Goal: Communication & Community: Answer question/provide support

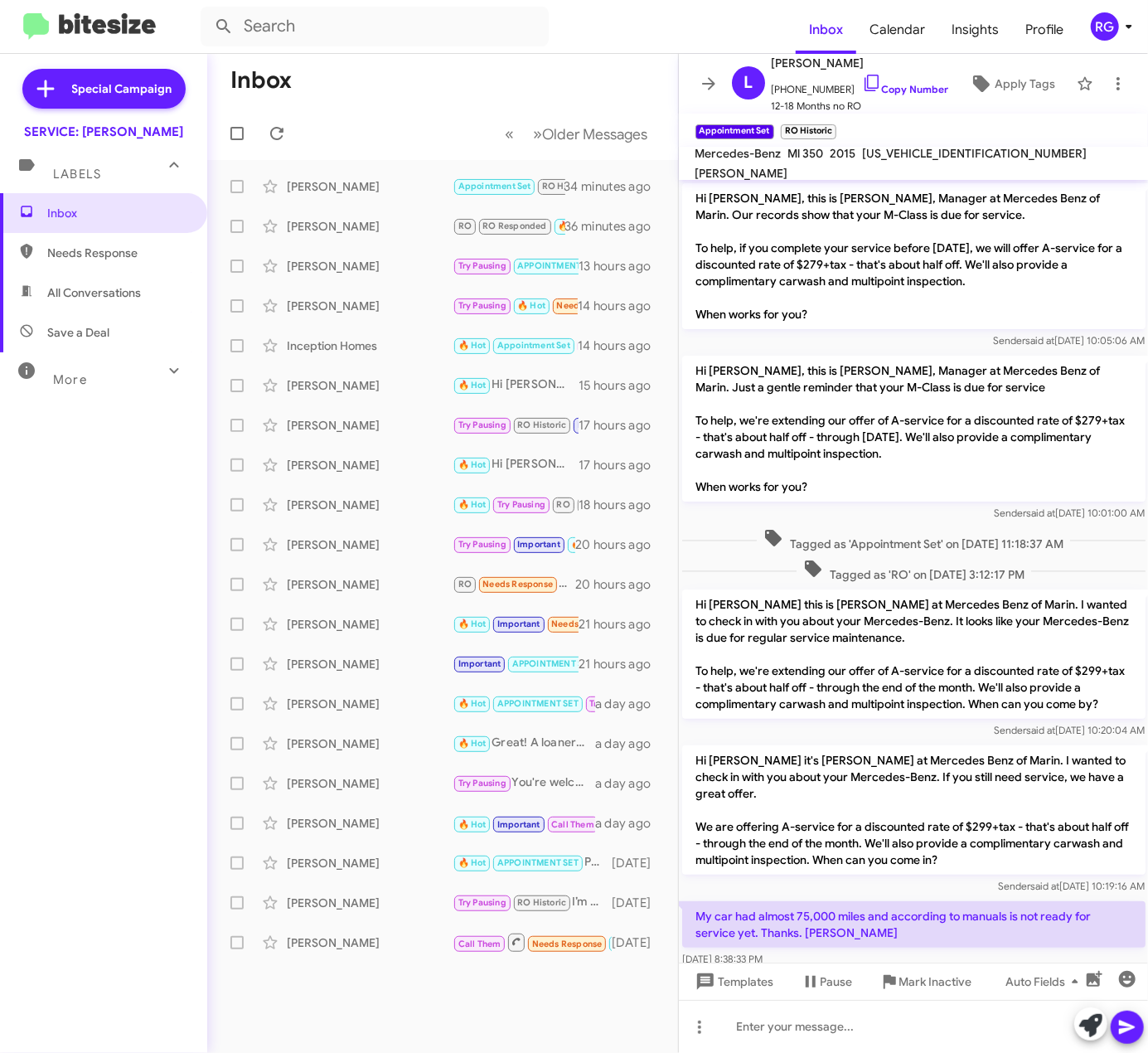
scroll to position [275, 0]
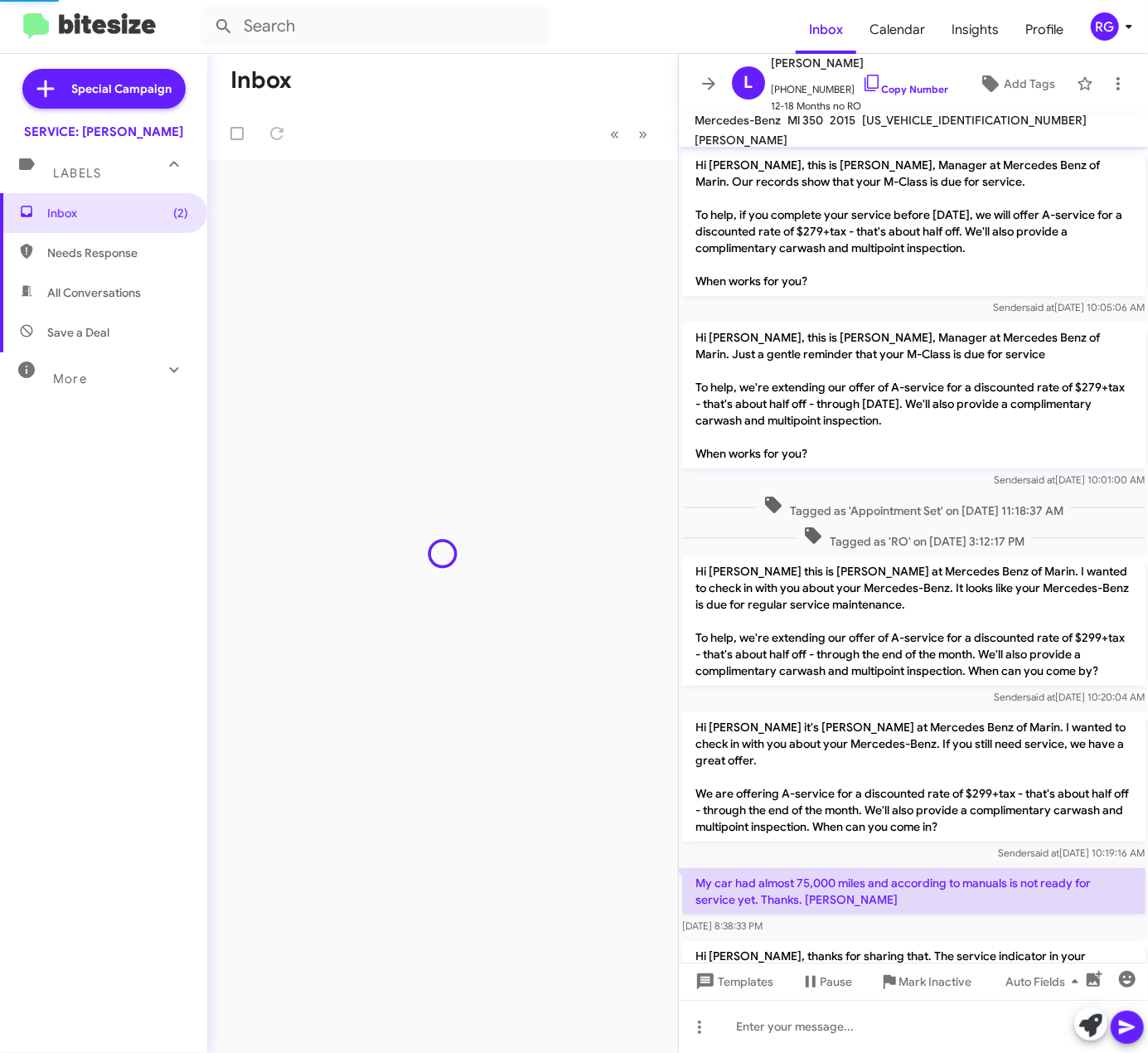
scroll to position [269, 0]
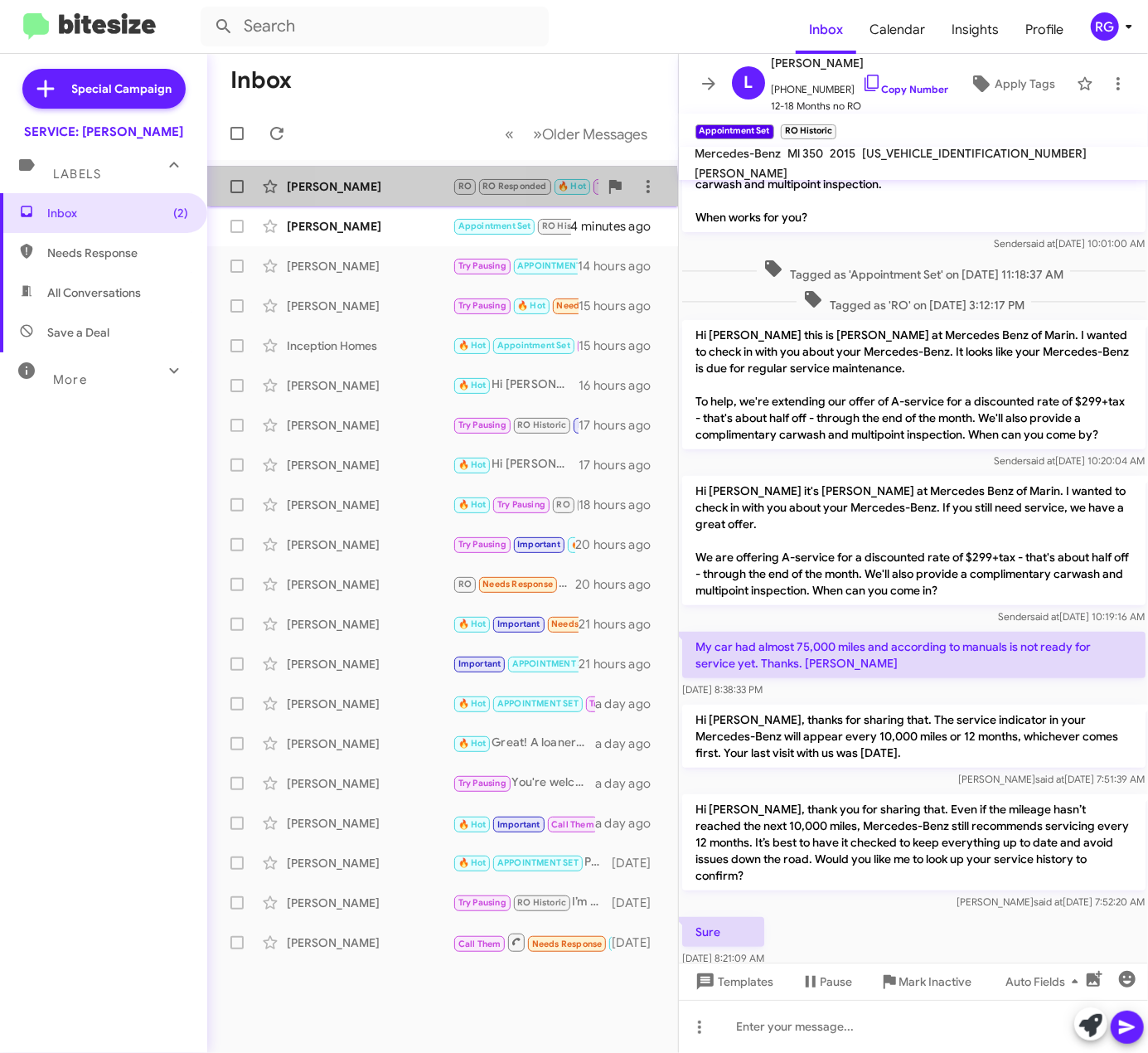
click at [389, 197] on div "[PERSON_NAME] RO RO Responded 🔥 Hot Try Pausing Needs Response I can bring in b…" at bounding box center [443, 187] width 444 height 33
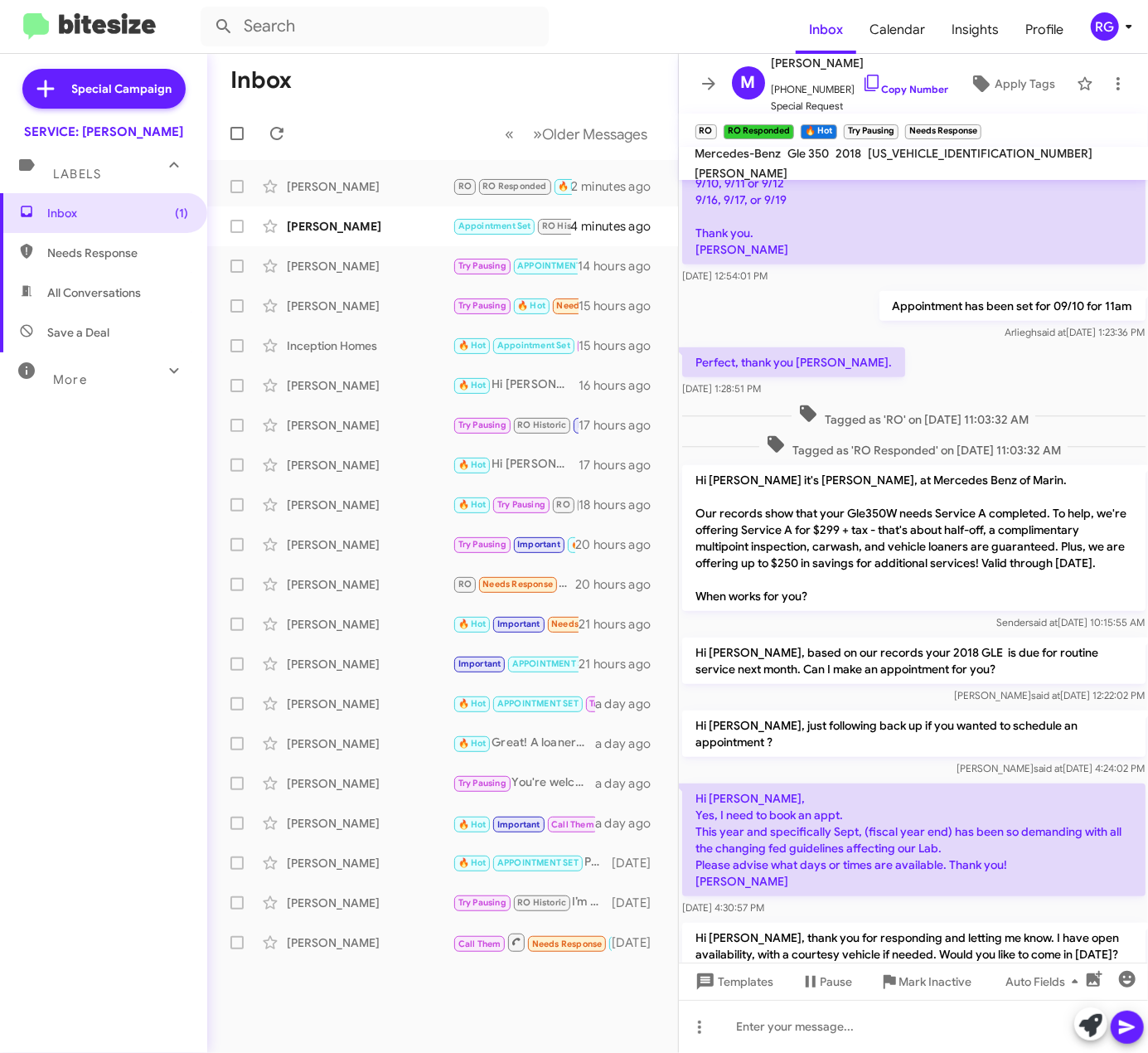
scroll to position [831, 0]
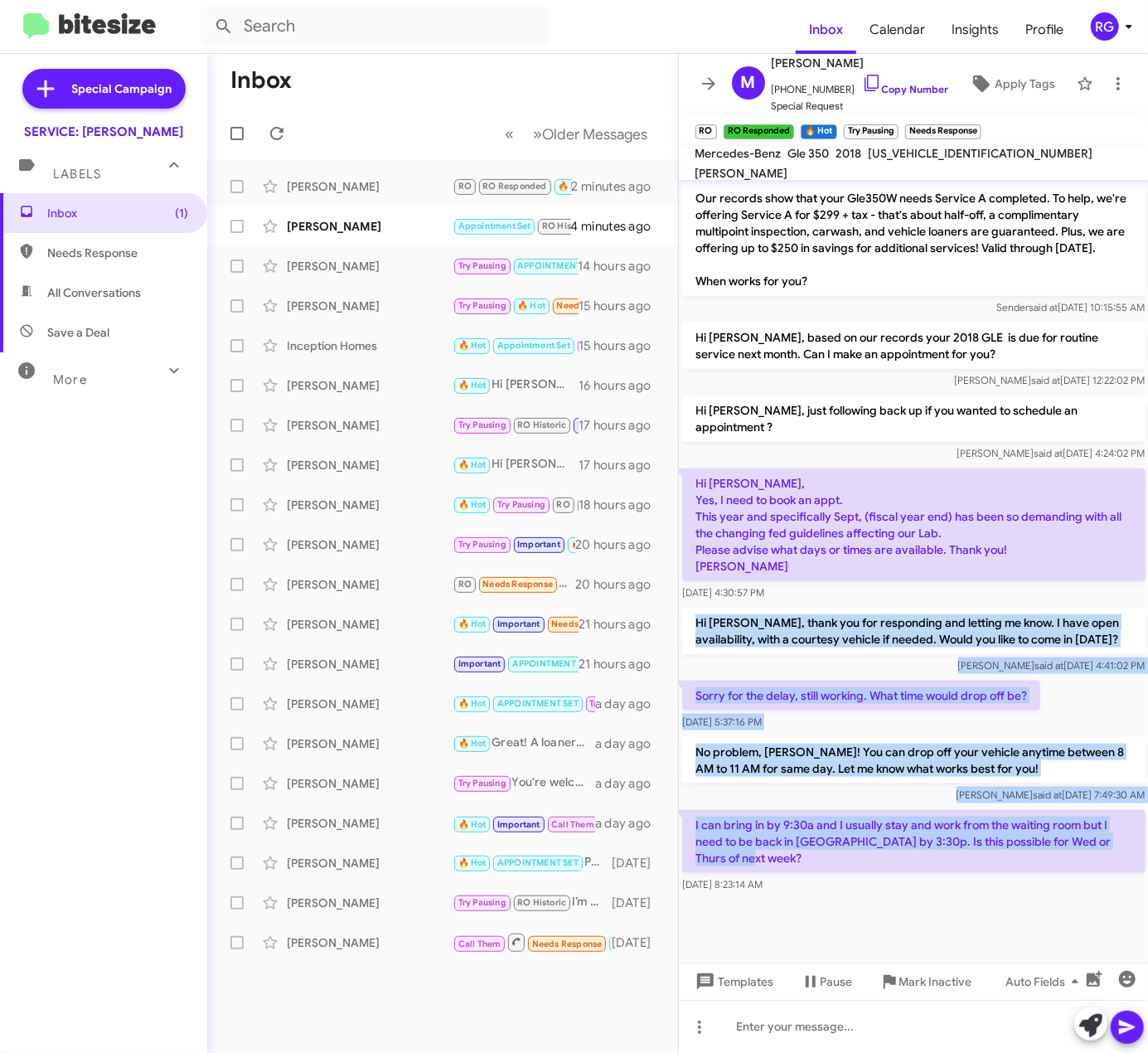
drag, startPoint x: 745, startPoint y: 860, endPoint x: 687, endPoint y: 595, distance: 271.3
click at [687, 595] on div "Hi Marie, this is Omar Ibrahimi, Manager at Mercedes Benz of Marin. Our records…" at bounding box center [913, 131] width 470 height 1531
copy div "Hi Marie, thank you for responding and letting me know. I have open availabilit…"
click at [999, 873] on div "I can bring in by 9:30a and I usually stay and work from the waiting room but I…" at bounding box center [914, 851] width 464 height 82
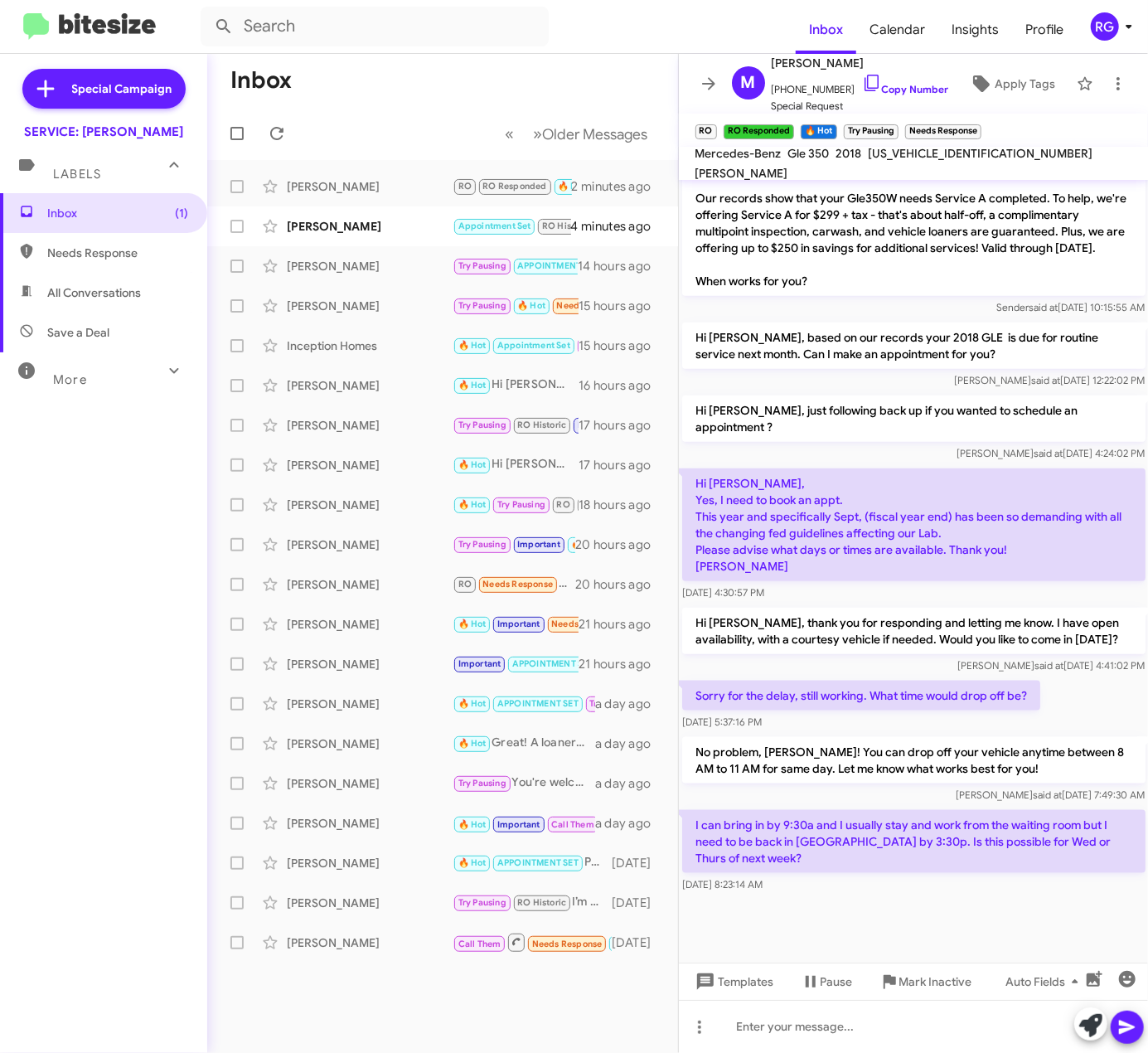
click at [977, 897] on cdk-virtual-scroll-viewport "Hi Marie, this is Omar Ibrahimi, Manager at Mercedes Benz of Marin. Our records…" at bounding box center [913, 571] width 470 height 783
click at [738, 813] on p "I can bring in by 9:30a and I usually stay and work from the waiting room but I…" at bounding box center [914, 841] width 464 height 63
click at [786, 1022] on div at bounding box center [913, 1026] width 470 height 53
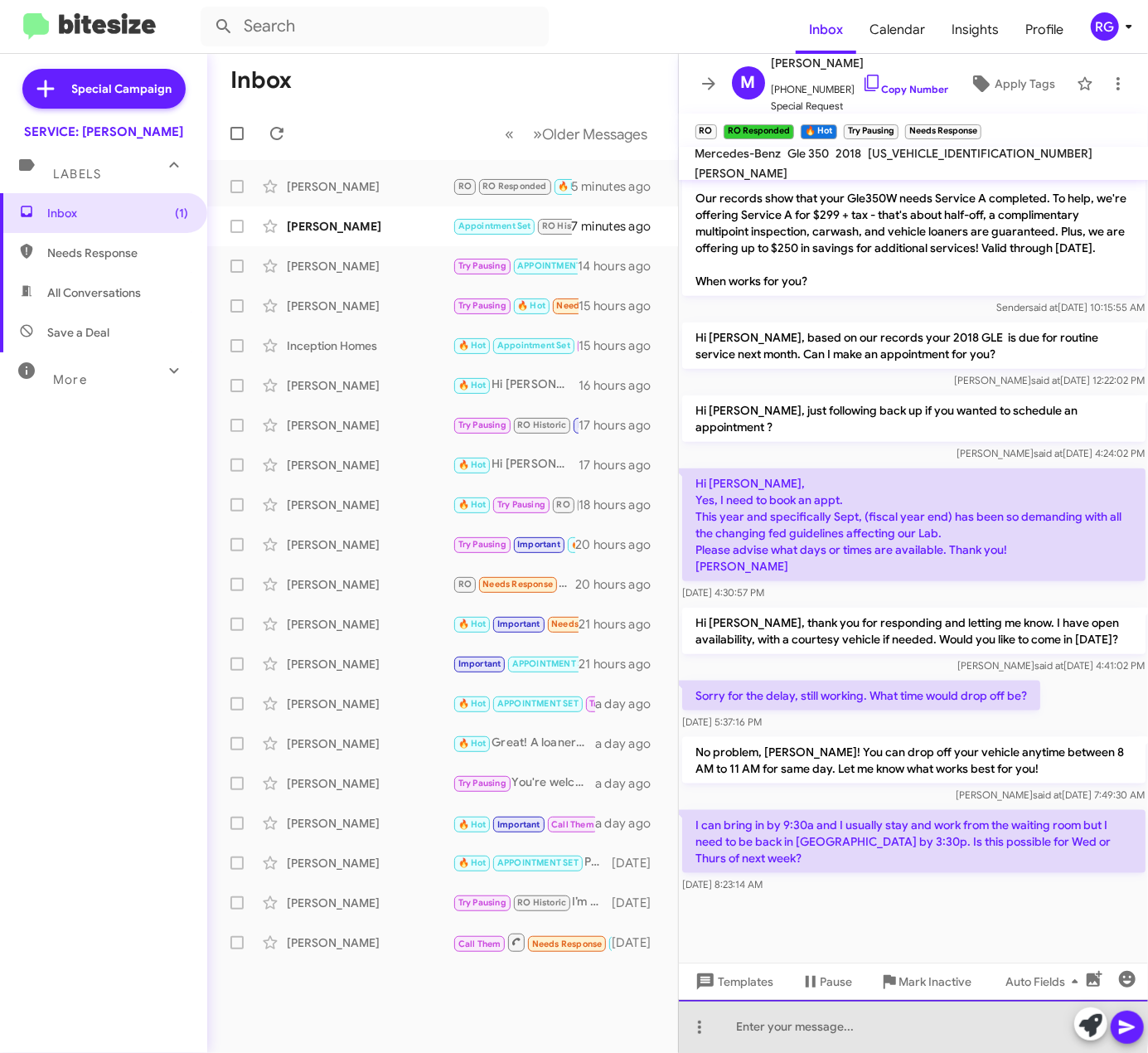
paste div
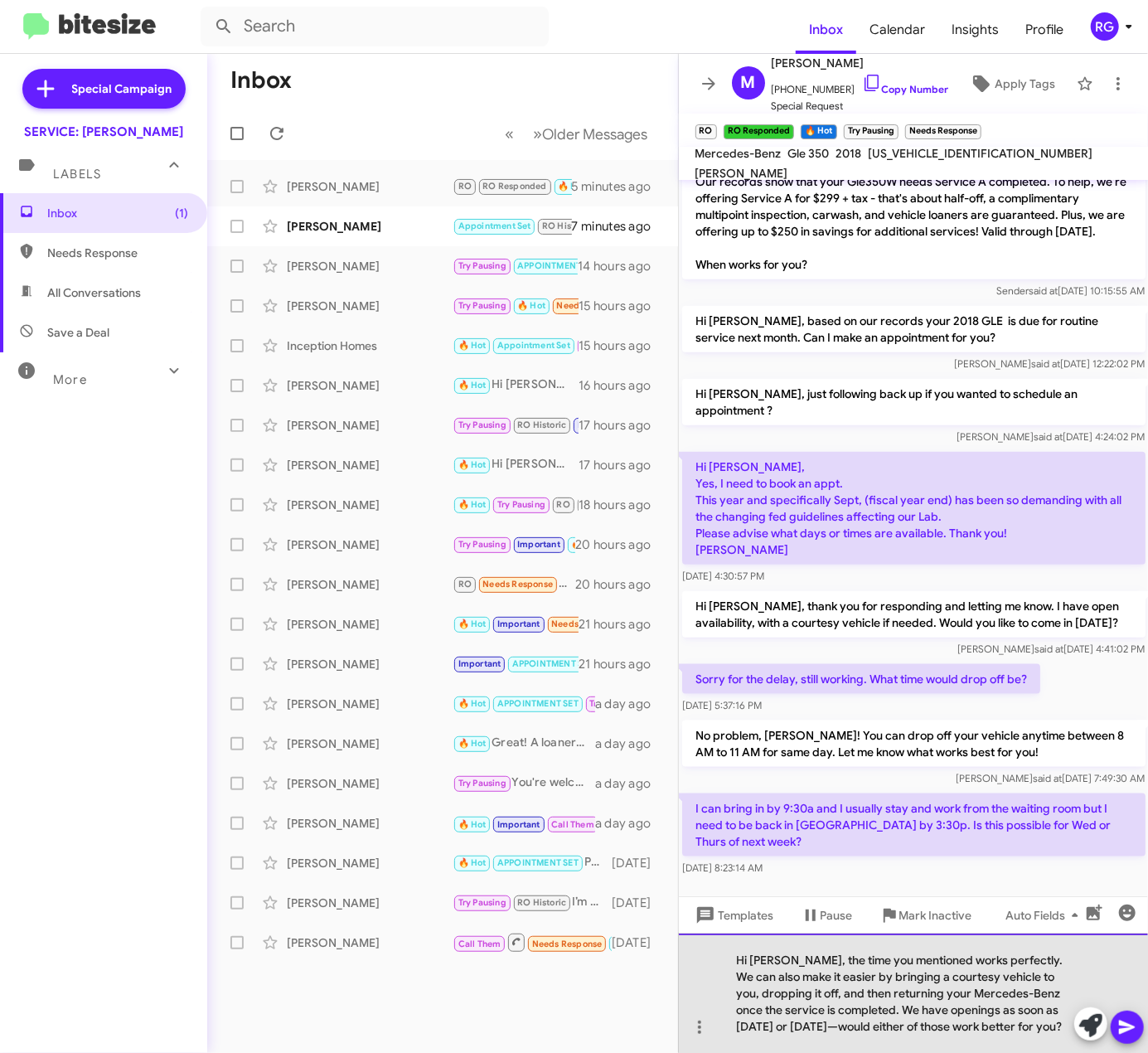
click at [790, 1026] on div "Hi Marie, the time you mentioned works perfectly. We can also make it easier by…" at bounding box center [913, 993] width 470 height 119
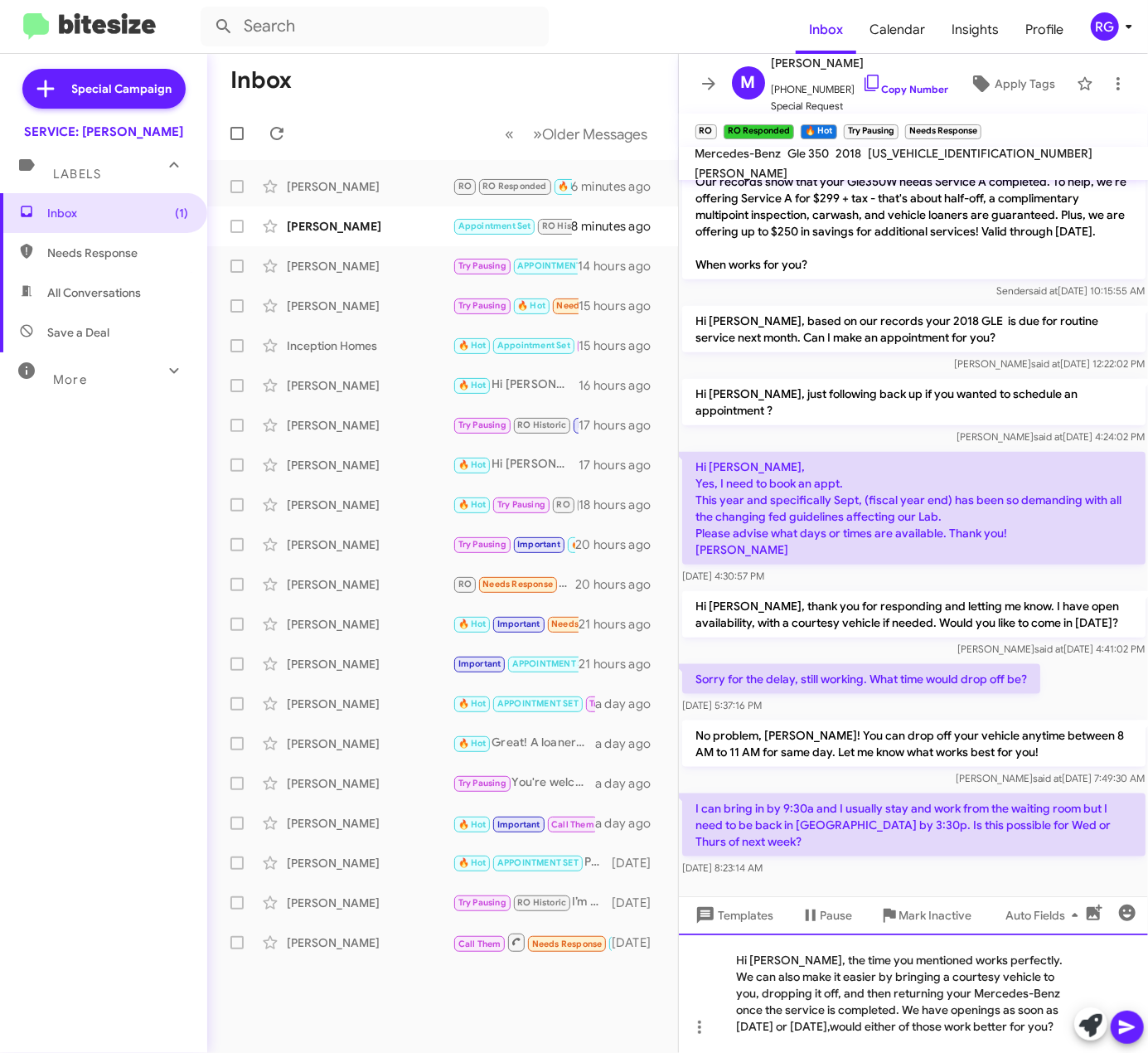
click at [1030, 1043] on div "Hi Marie, the time you mentioned works perfectly. We can also make it easier by…" at bounding box center [913, 993] width 470 height 119
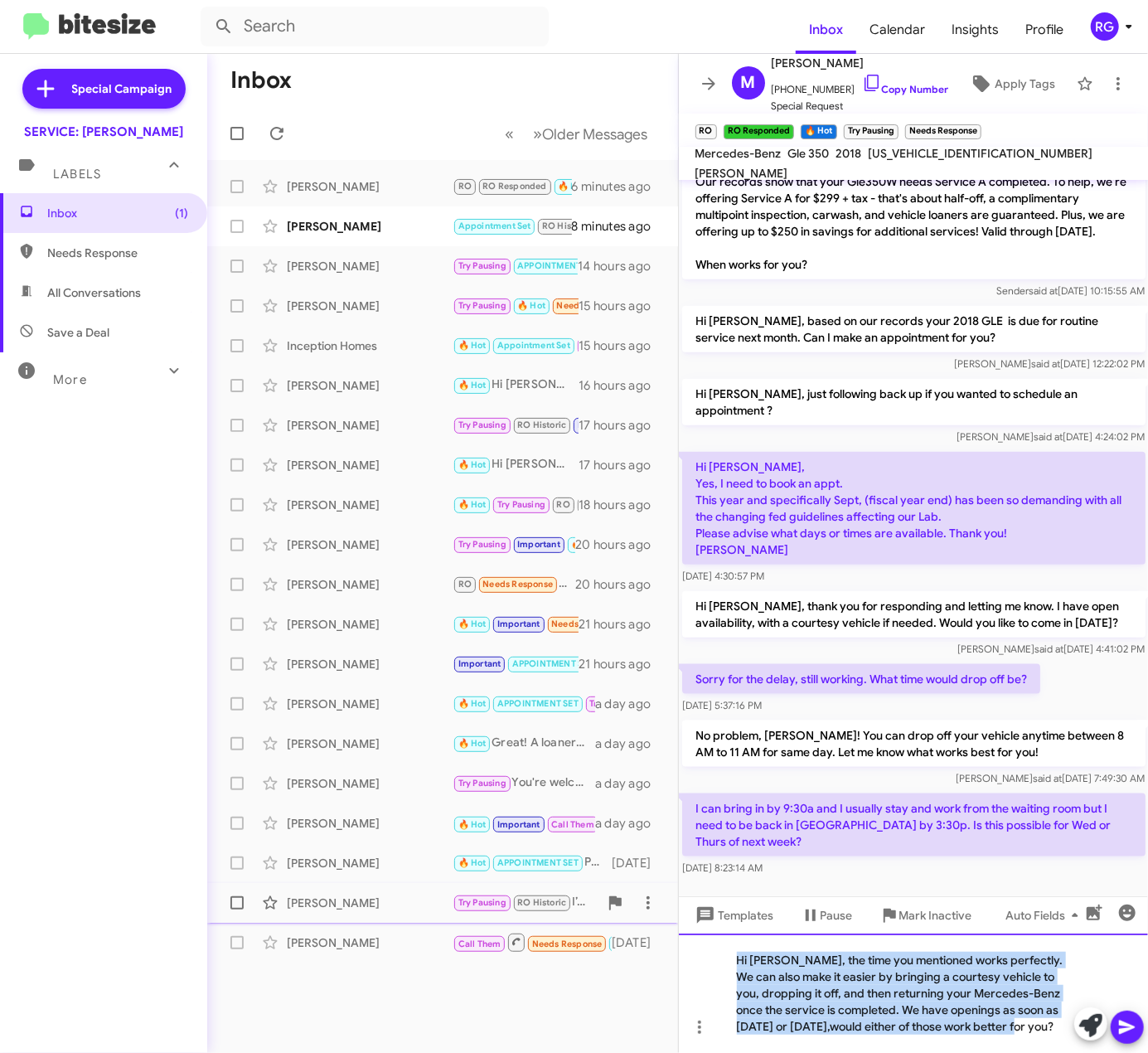
drag, startPoint x: 1043, startPoint y: 1026, endPoint x: 674, endPoint y: 919, distance: 384.2
click at [675, 916] on div "Inbox « Previous » Next Older Messages Marie Rossi RO RO Responded 🔥 Hot Try Pa…" at bounding box center [677, 554] width 941 height 1000
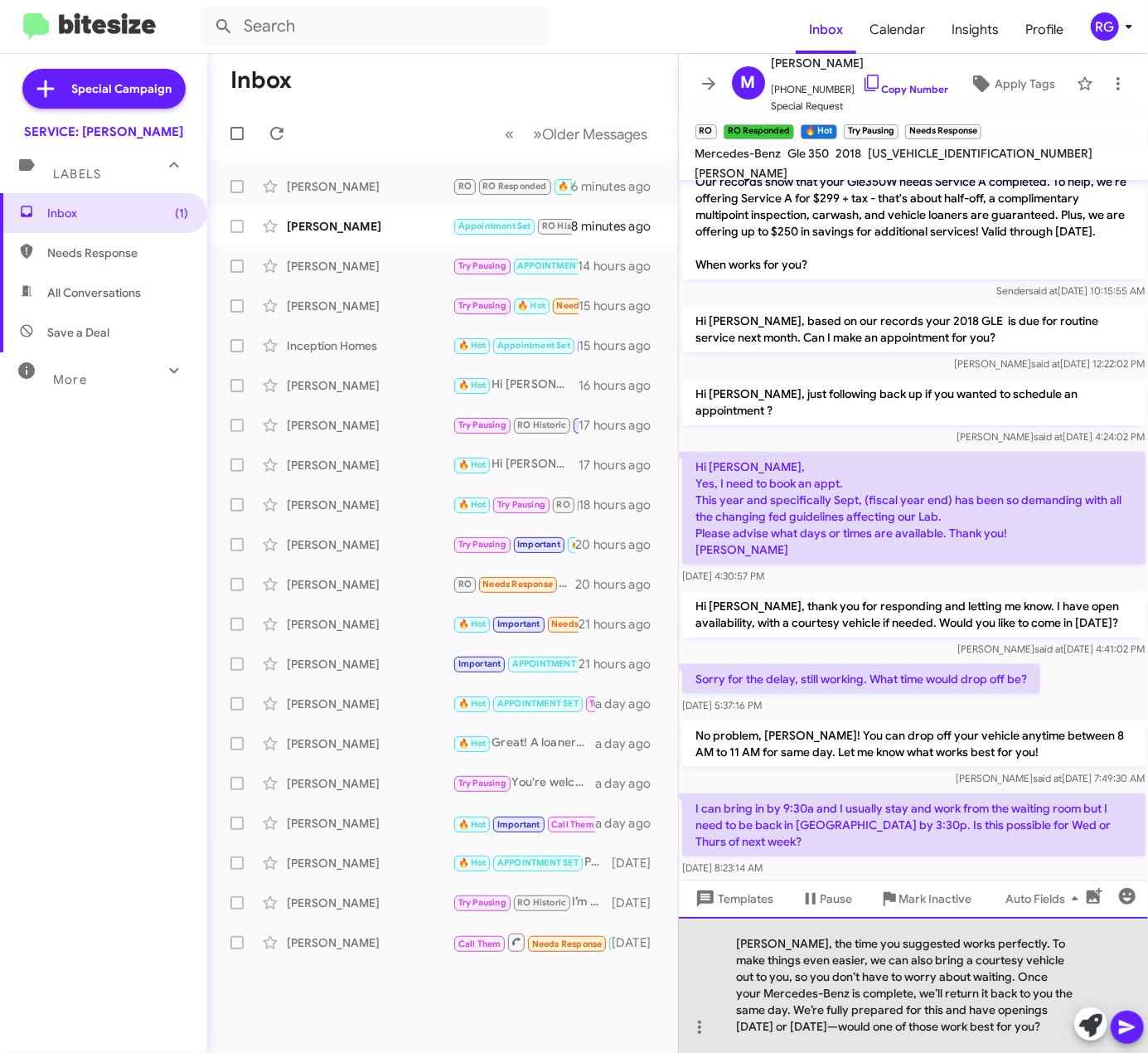
click at [793, 1028] on div "Marie, the time you suggested works perfectly. To make things even easier, we c…" at bounding box center [913, 985] width 470 height 136
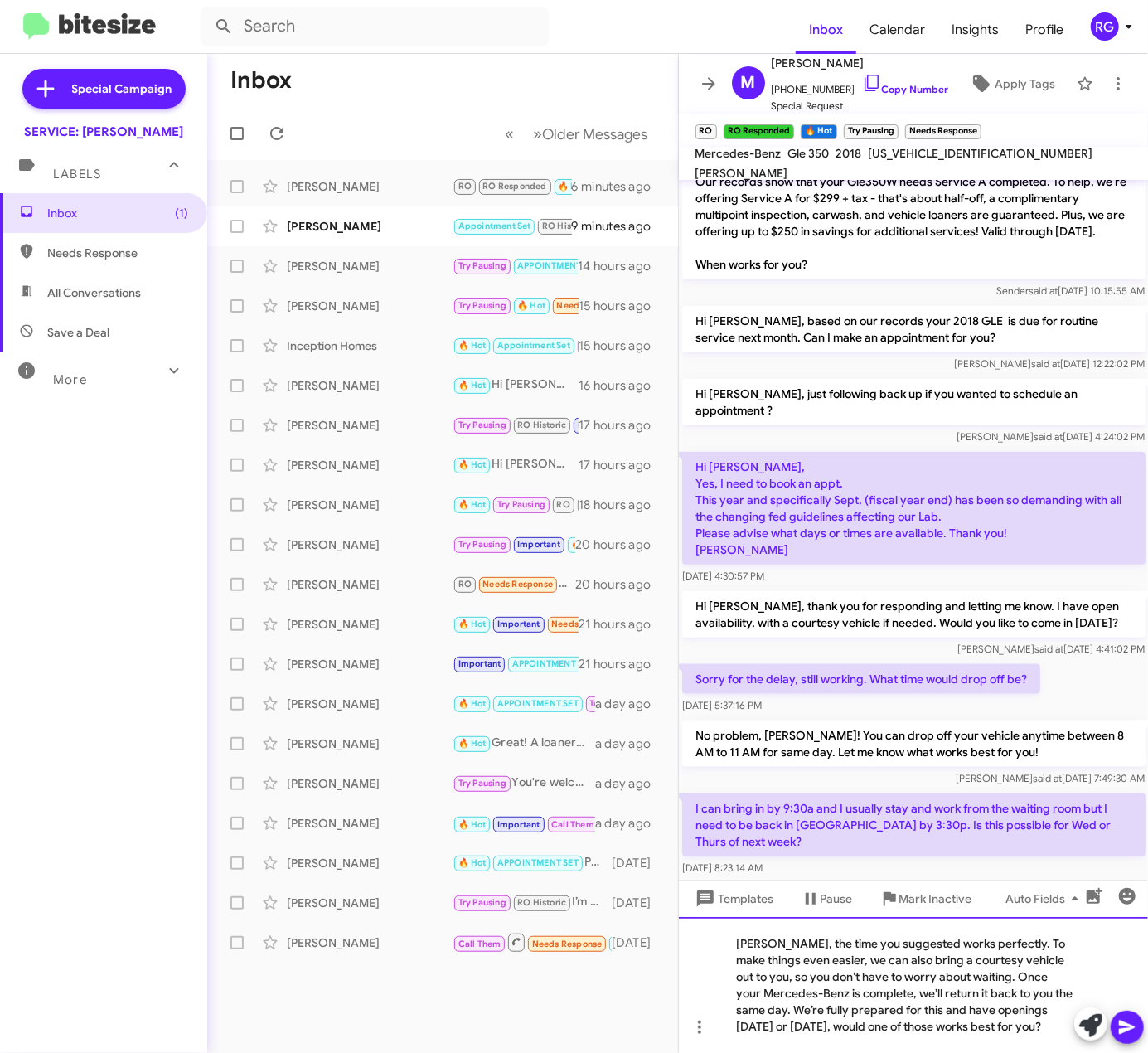
click at [1022, 1033] on div "[PERSON_NAME], the time you suggested works perfectly. To make things even easi…" at bounding box center [913, 985] width 470 height 136
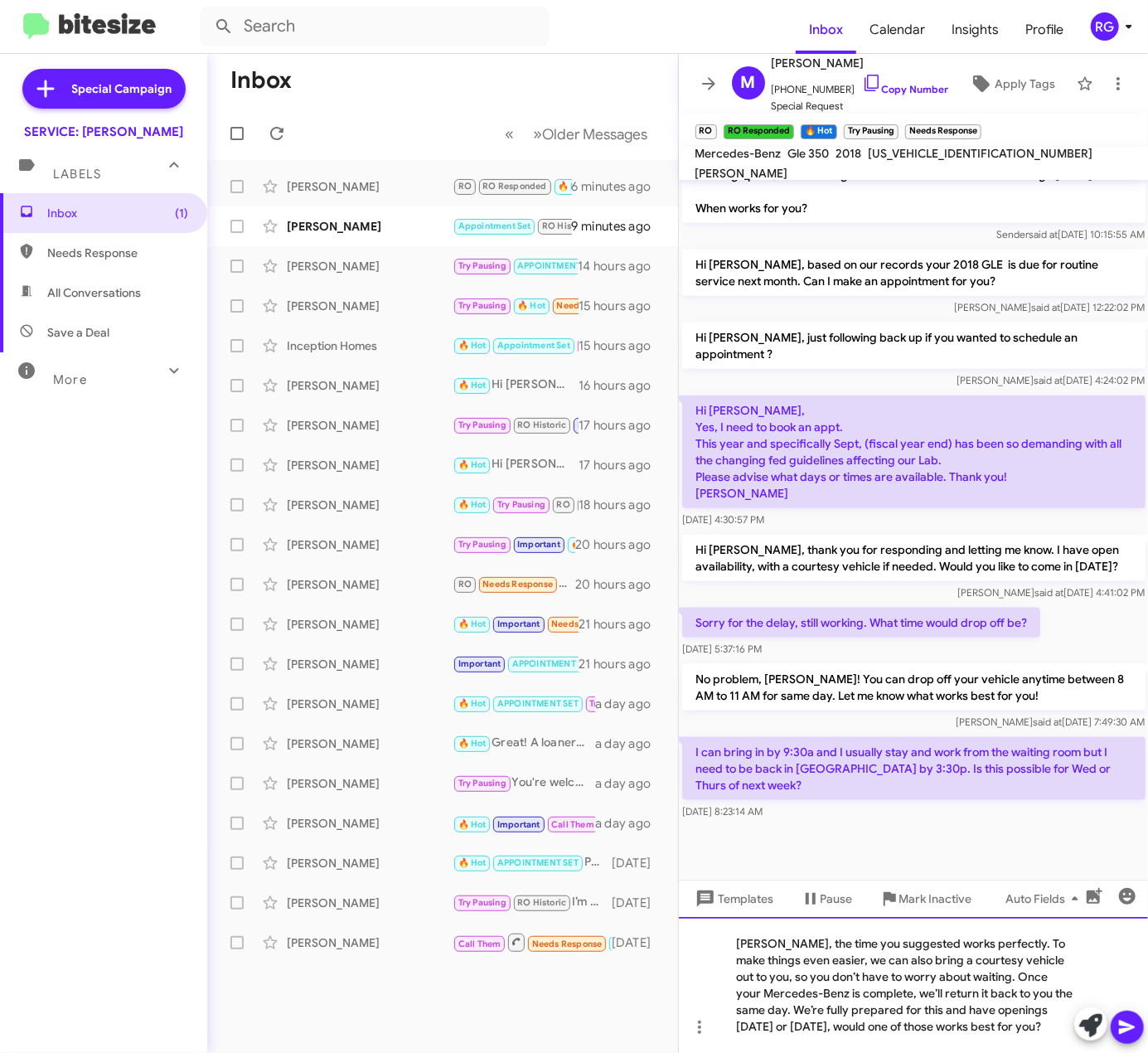
scroll to position [914, 0]
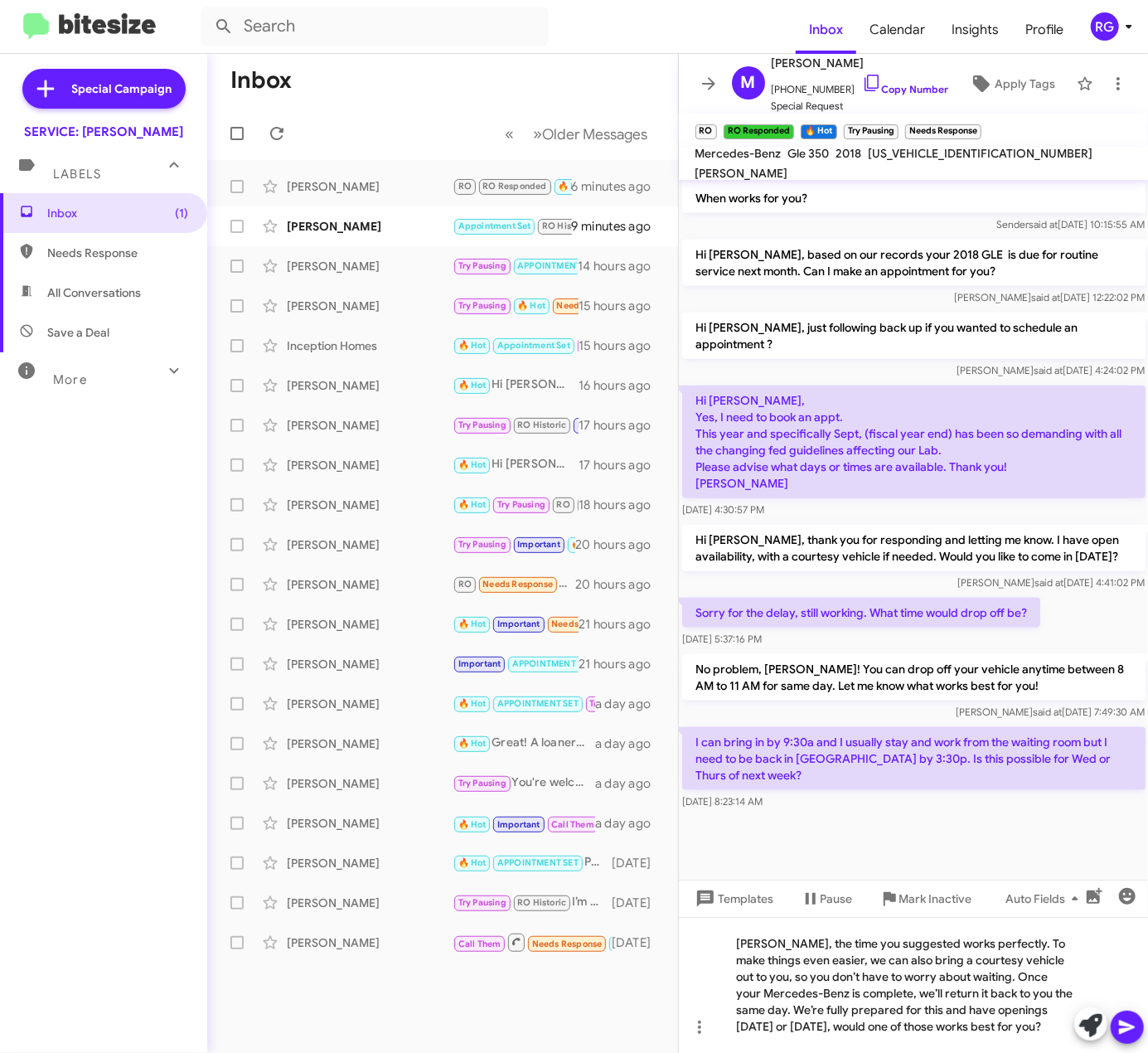
click at [1143, 1033] on button at bounding box center [1128, 1027] width 33 height 33
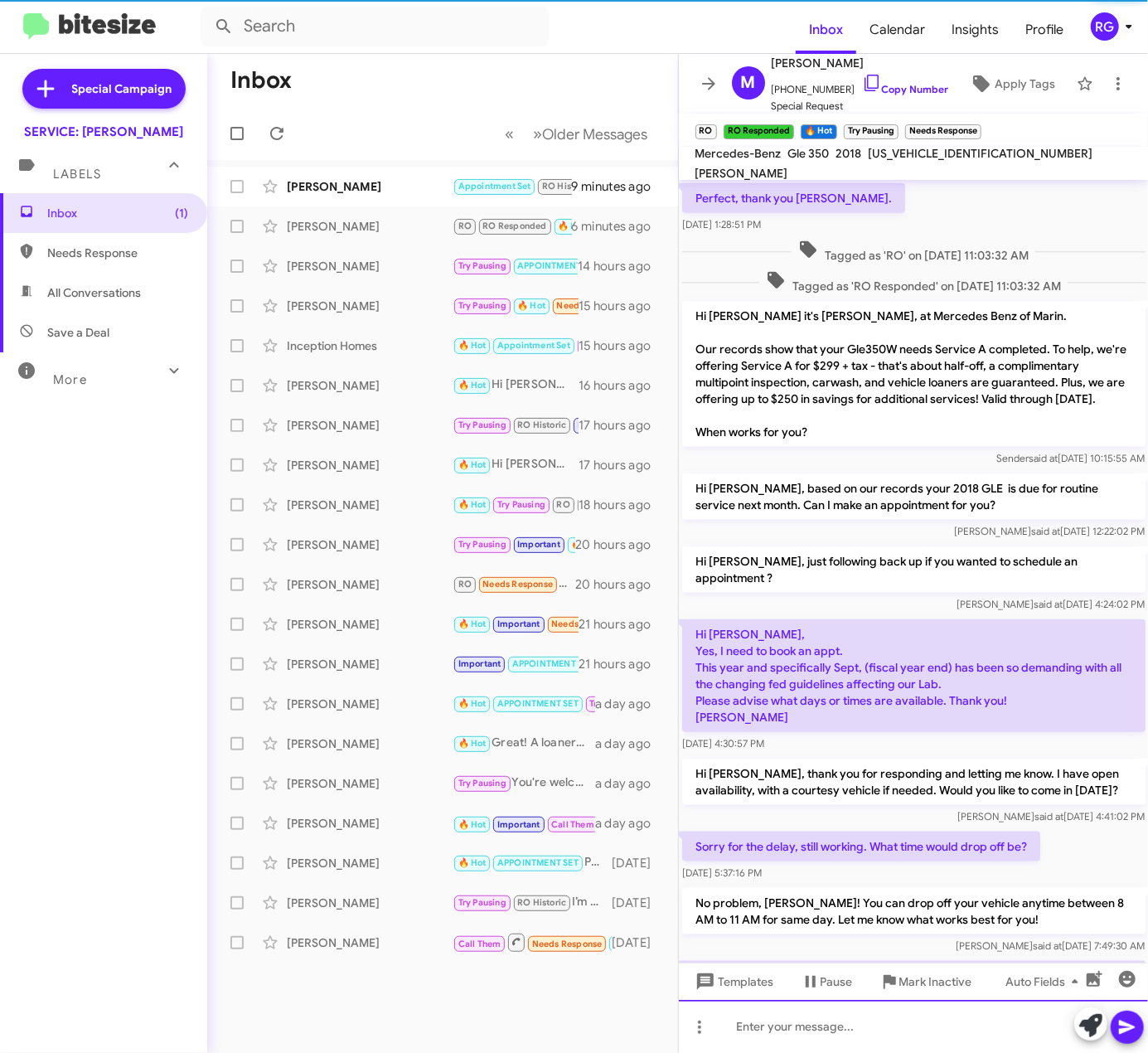
scroll to position [959, 0]
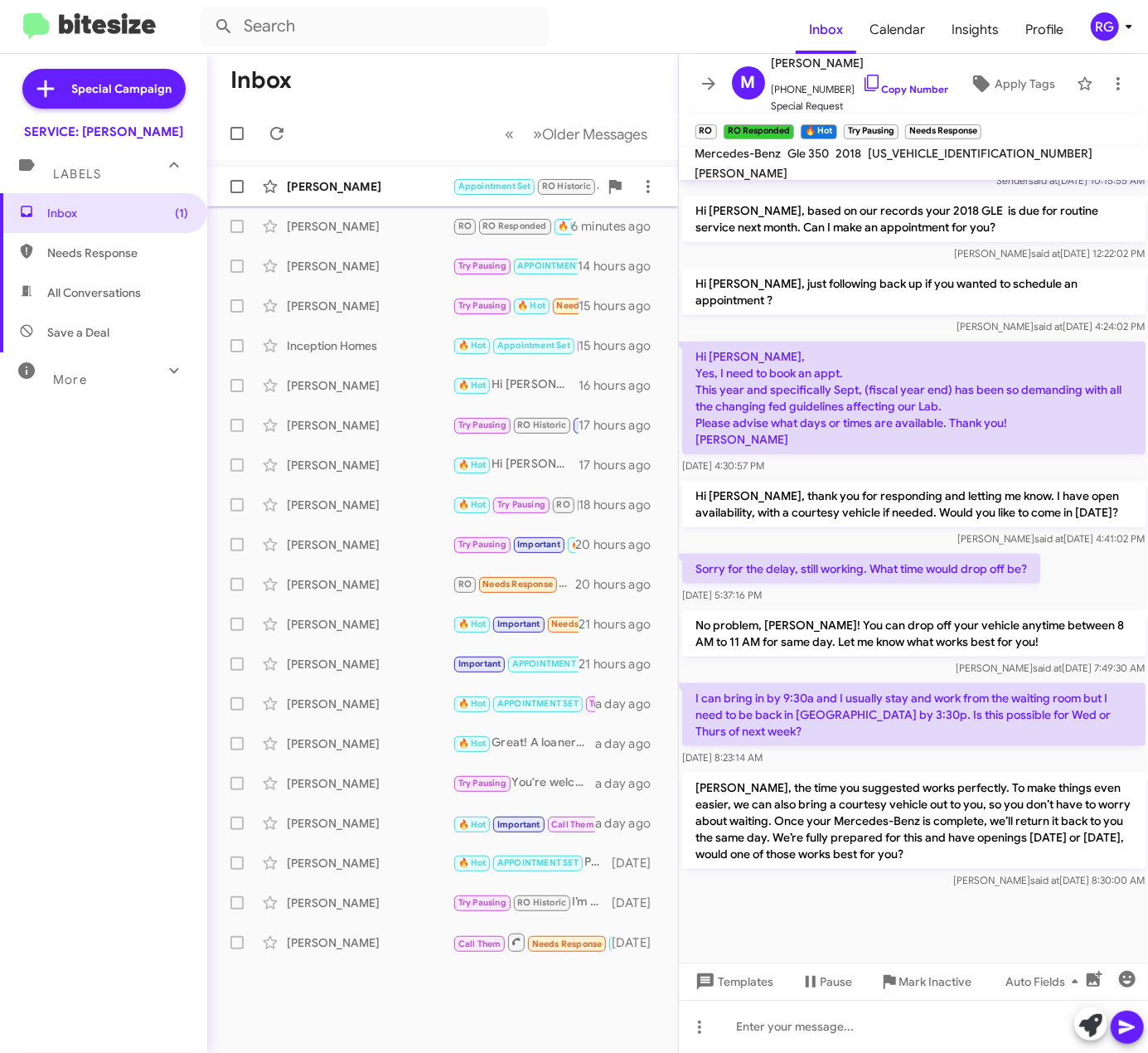
click at [373, 177] on div "Linda Rose Appointment Set RO Historic Sure 9 minutes ago" at bounding box center [443, 187] width 444 height 33
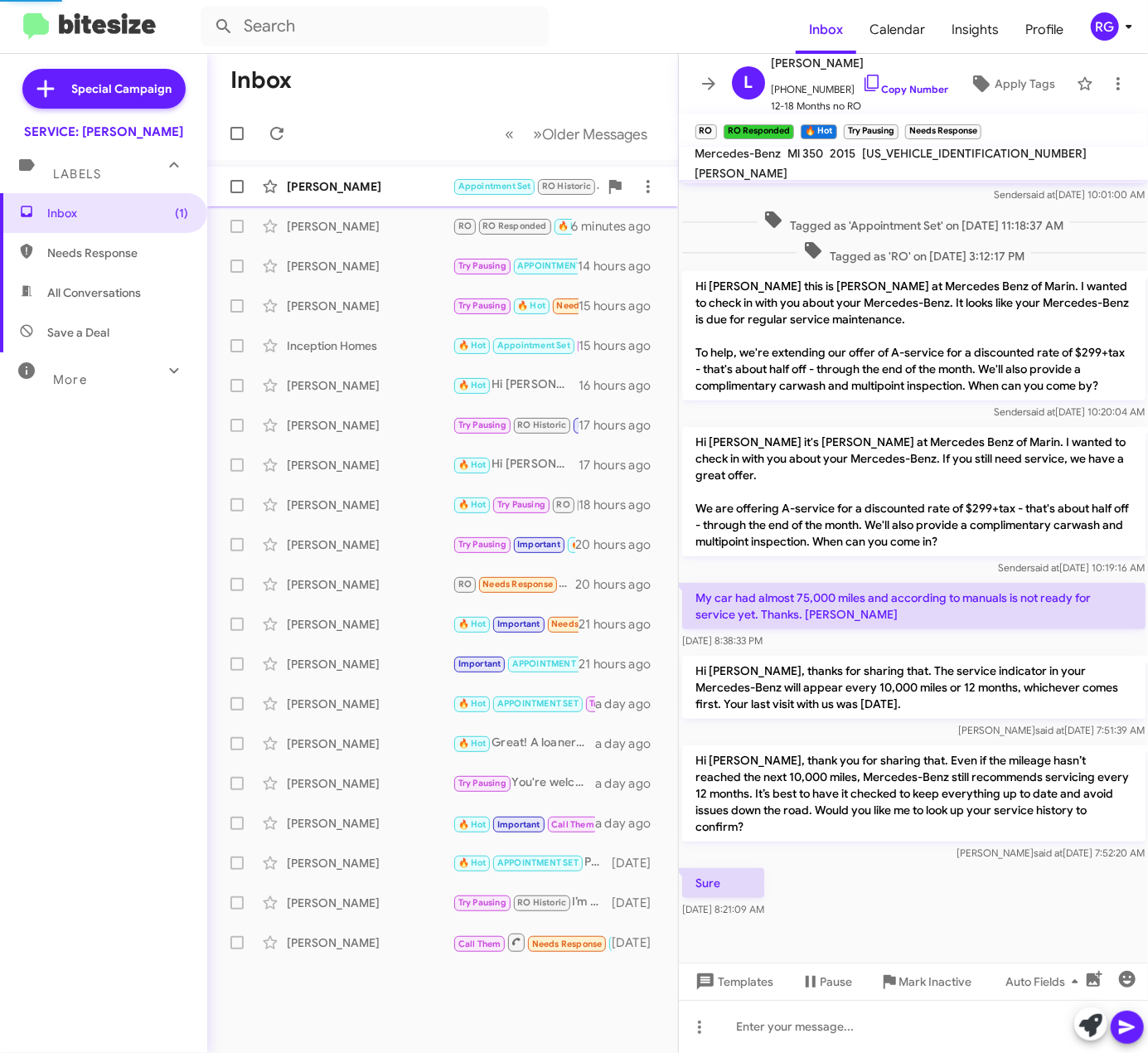
scroll to position [336, 0]
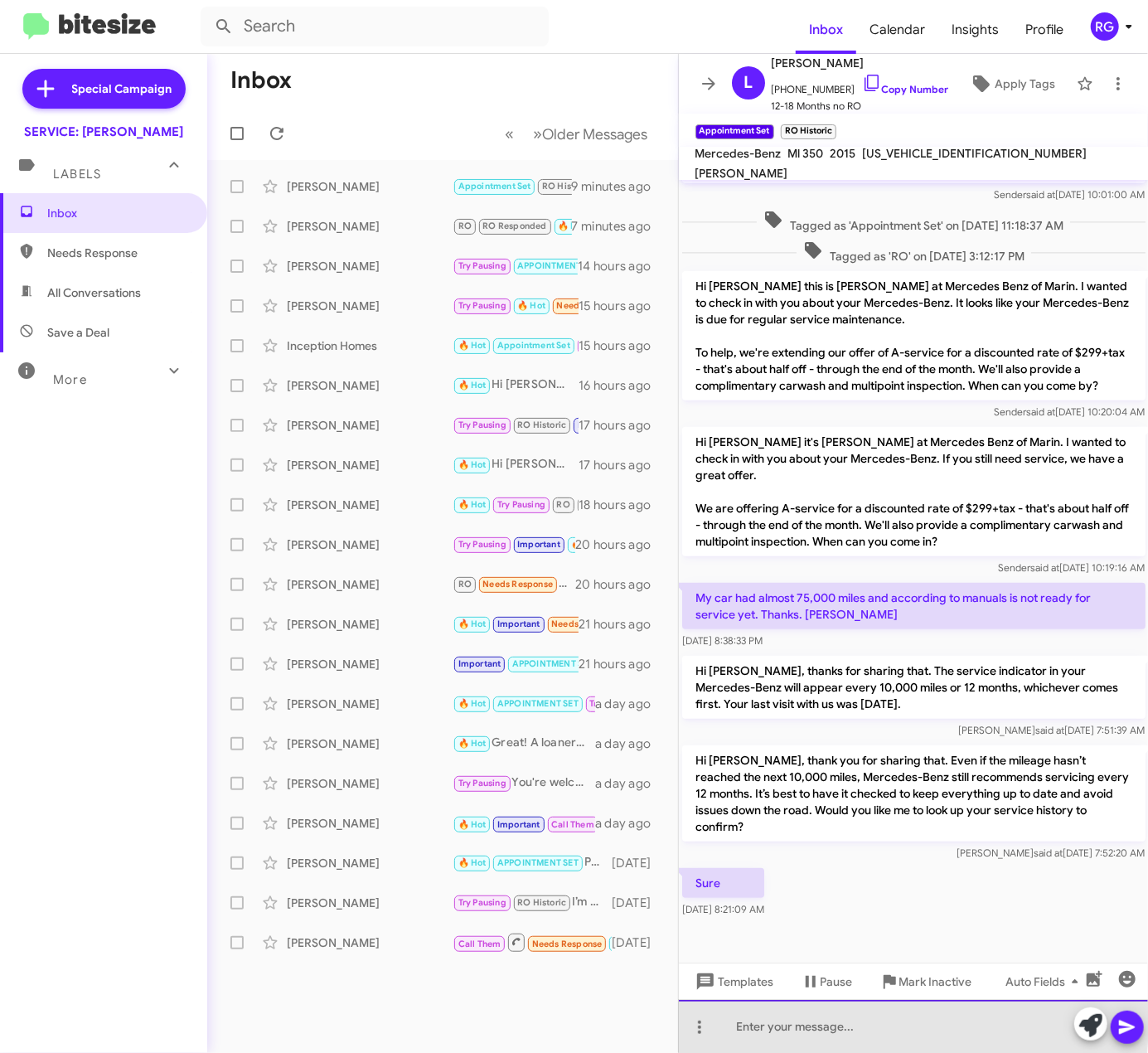
click at [814, 1024] on div at bounding box center [913, 1026] width 470 height 53
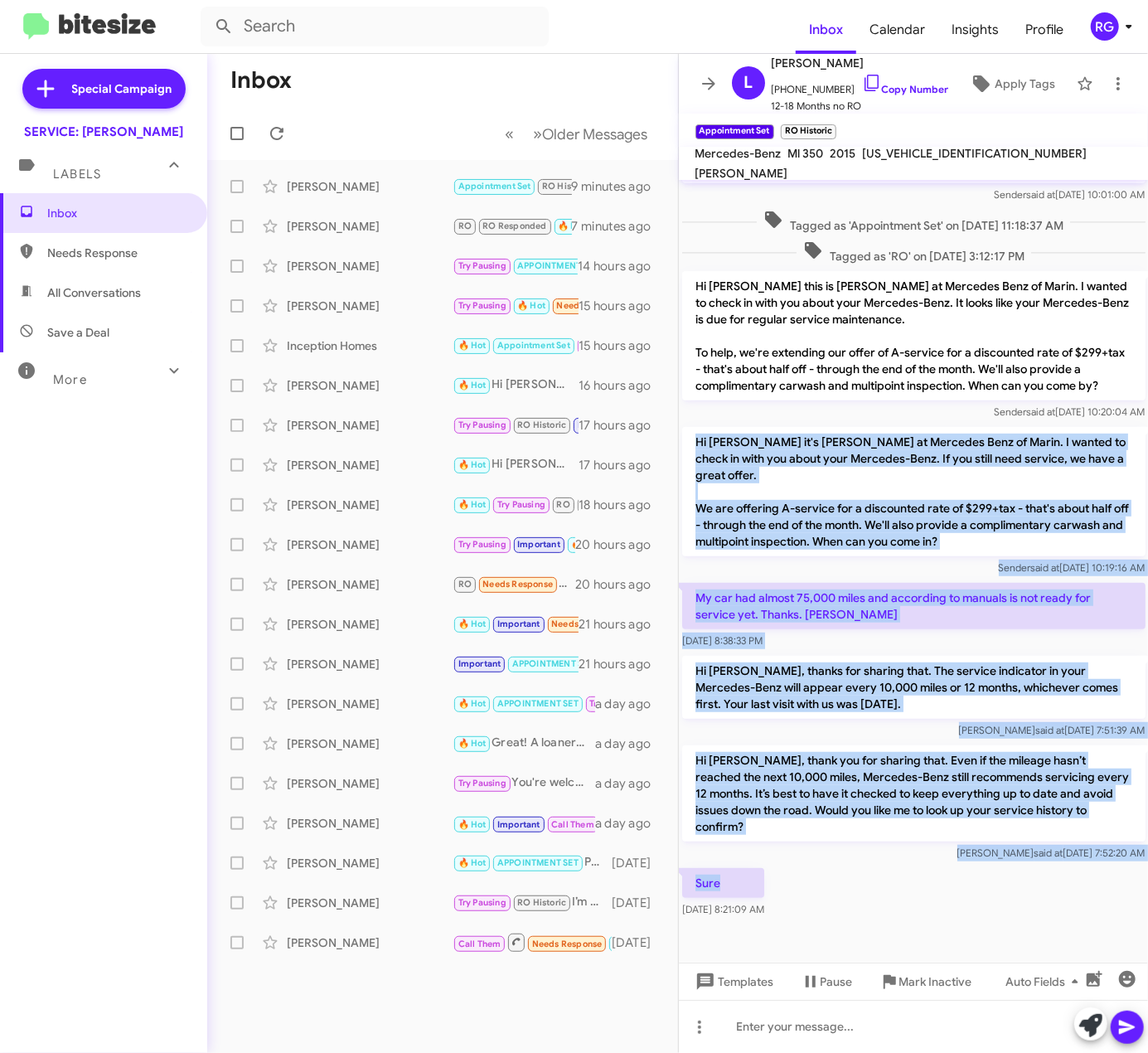
drag, startPoint x: 751, startPoint y: 886, endPoint x: 691, endPoint y: 429, distance: 460.9
click at [691, 429] on div "Hi Linda, this is Omar Ibrahimi, Manager at Mercedes Benz of Marin. Our records…" at bounding box center [913, 391] width 470 height 1060
copy div "Hi Linda it's Omar Ibrahimi at Mercedes Benz of Marin. I wanted to check in wit…"
click at [851, 644] on div "Sep 24, 2025, 8:38:33 PM" at bounding box center [914, 642] width 464 height 16
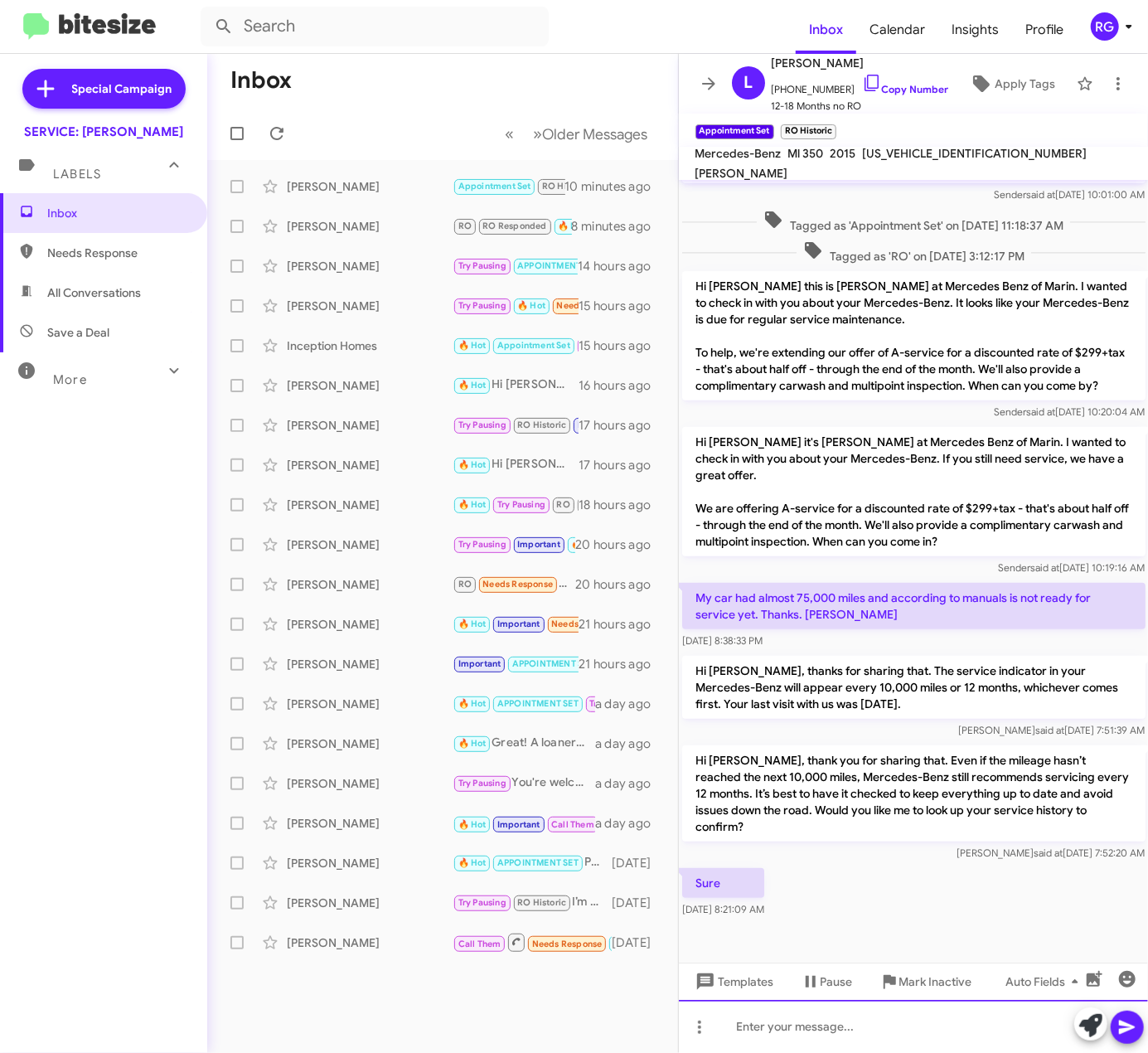
click at [900, 1033] on div at bounding box center [913, 1026] width 470 height 53
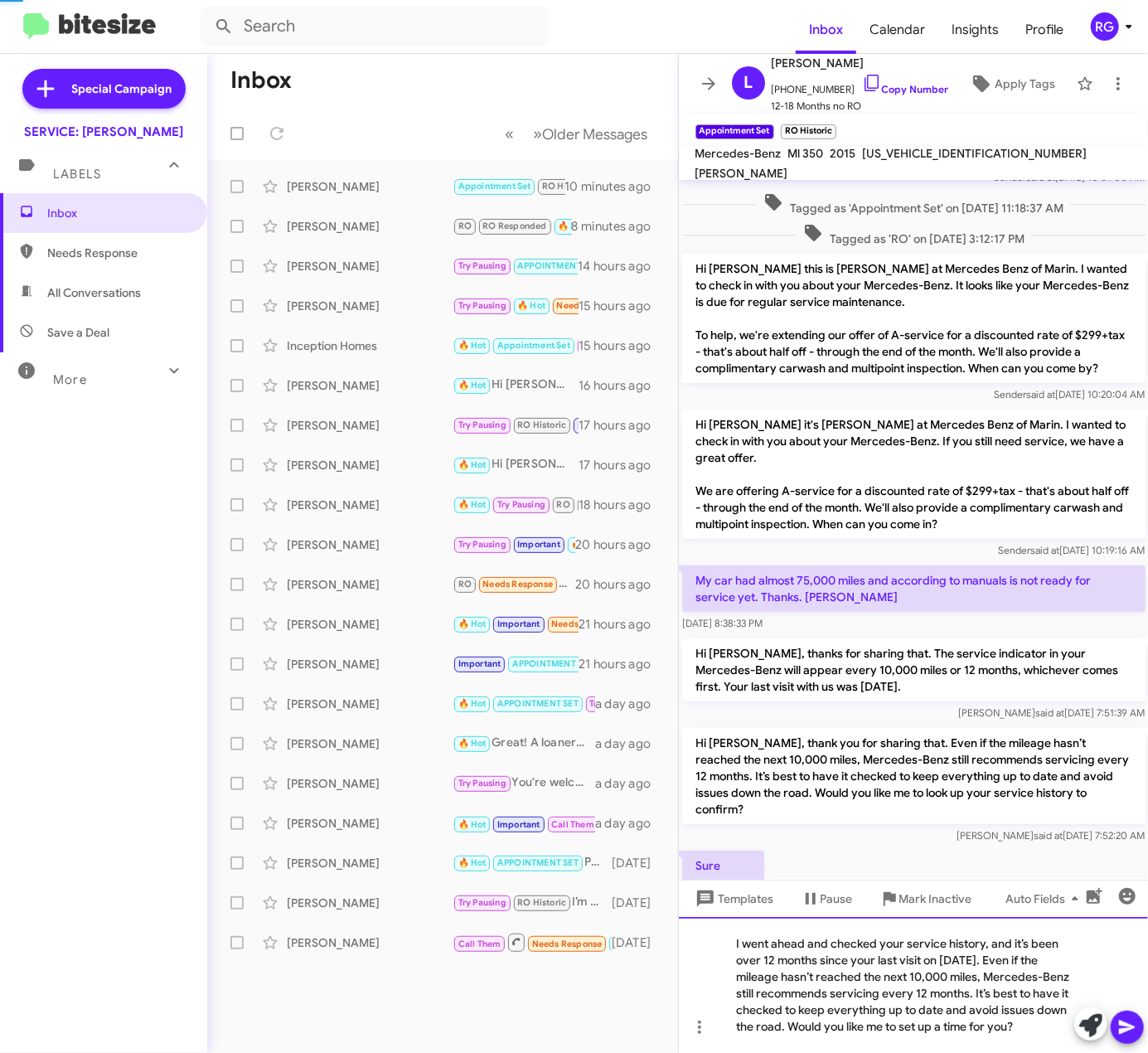
scroll to position [419, 0]
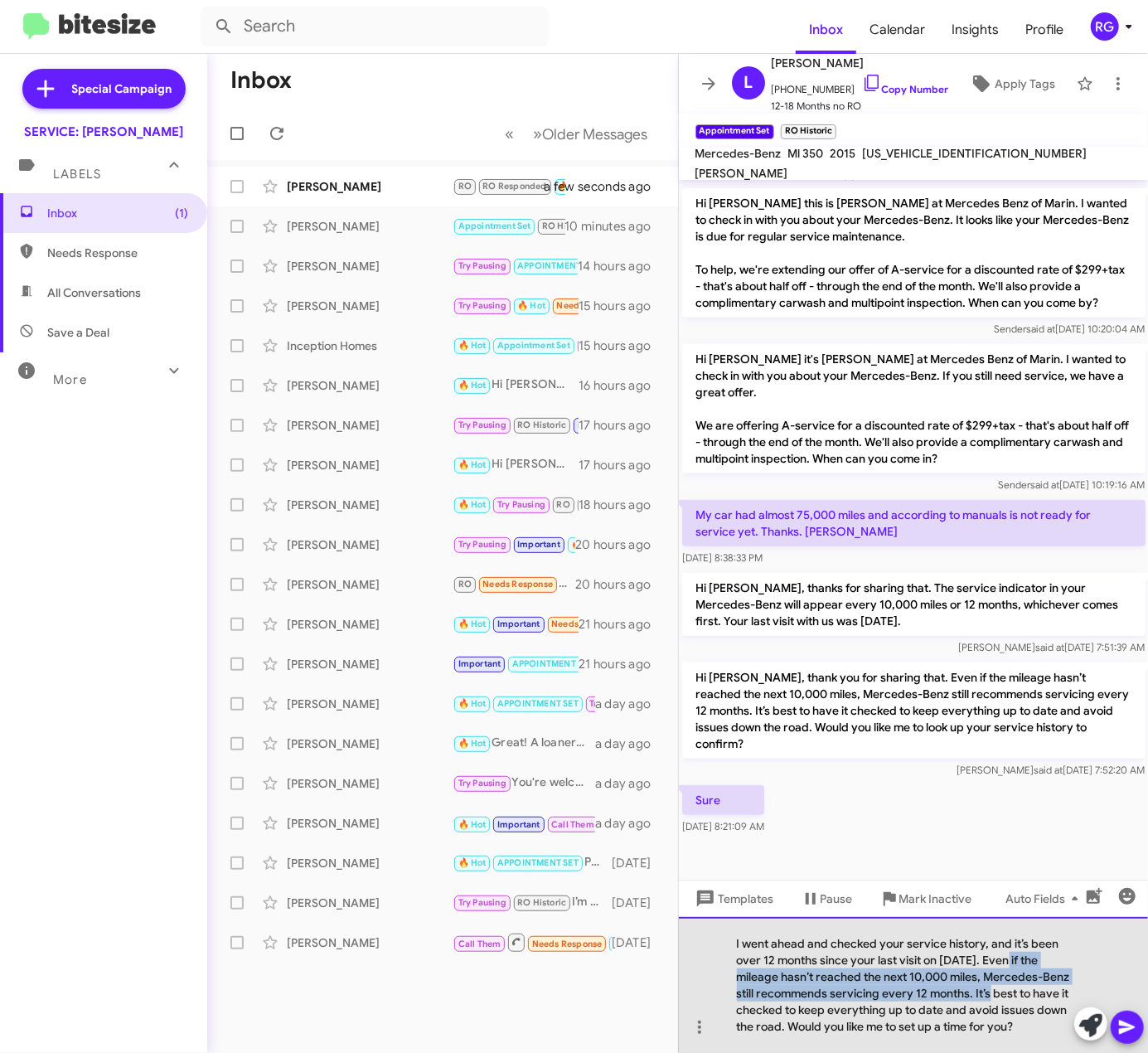
drag, startPoint x: 1011, startPoint y: 960, endPoint x: 979, endPoint y: 997, distance: 48.9
click at [979, 997] on div "I went ahead and checked your service history, and it’s been over 12 months sin…" at bounding box center [913, 985] width 470 height 136
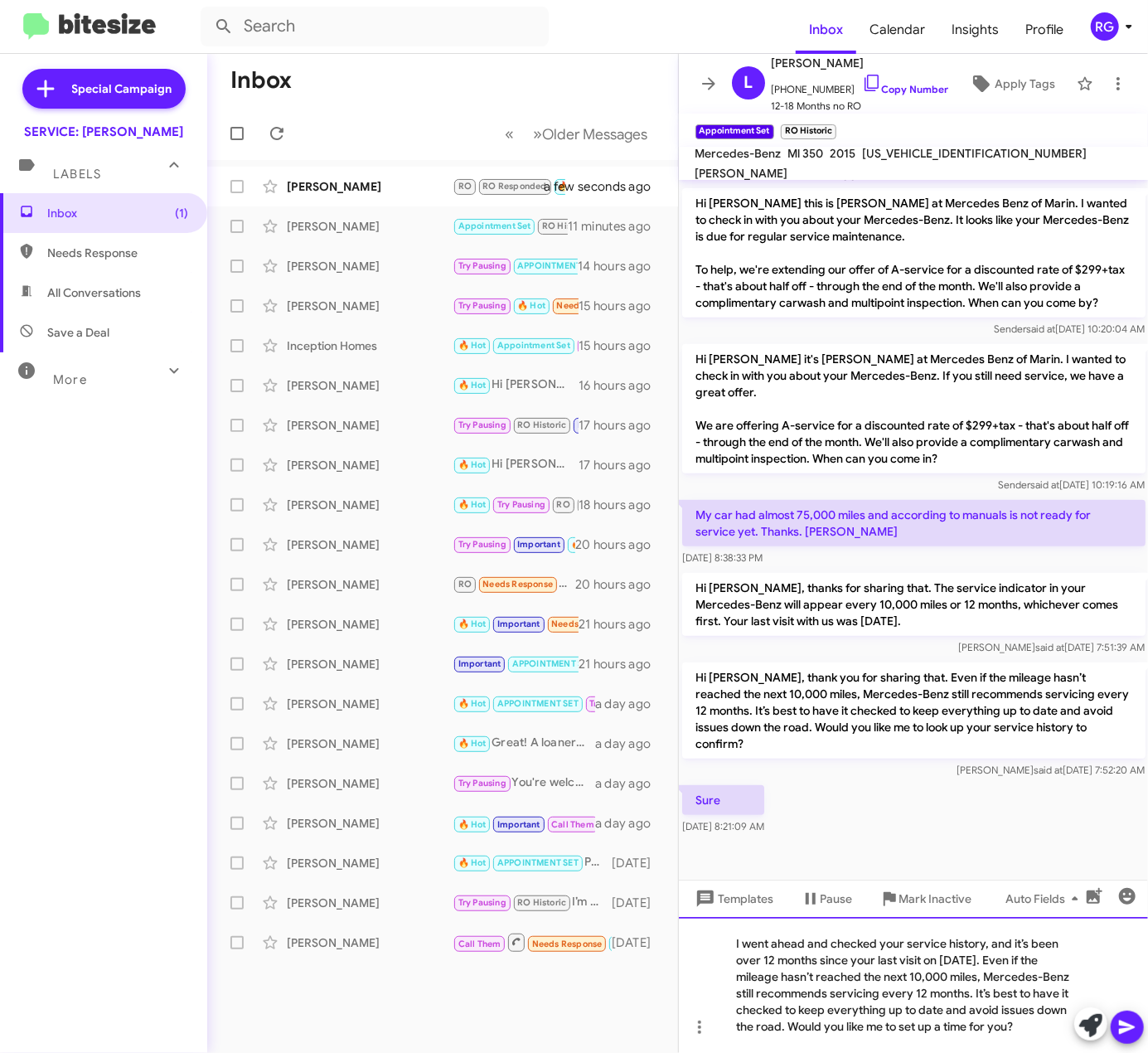
scroll to position [386, 0]
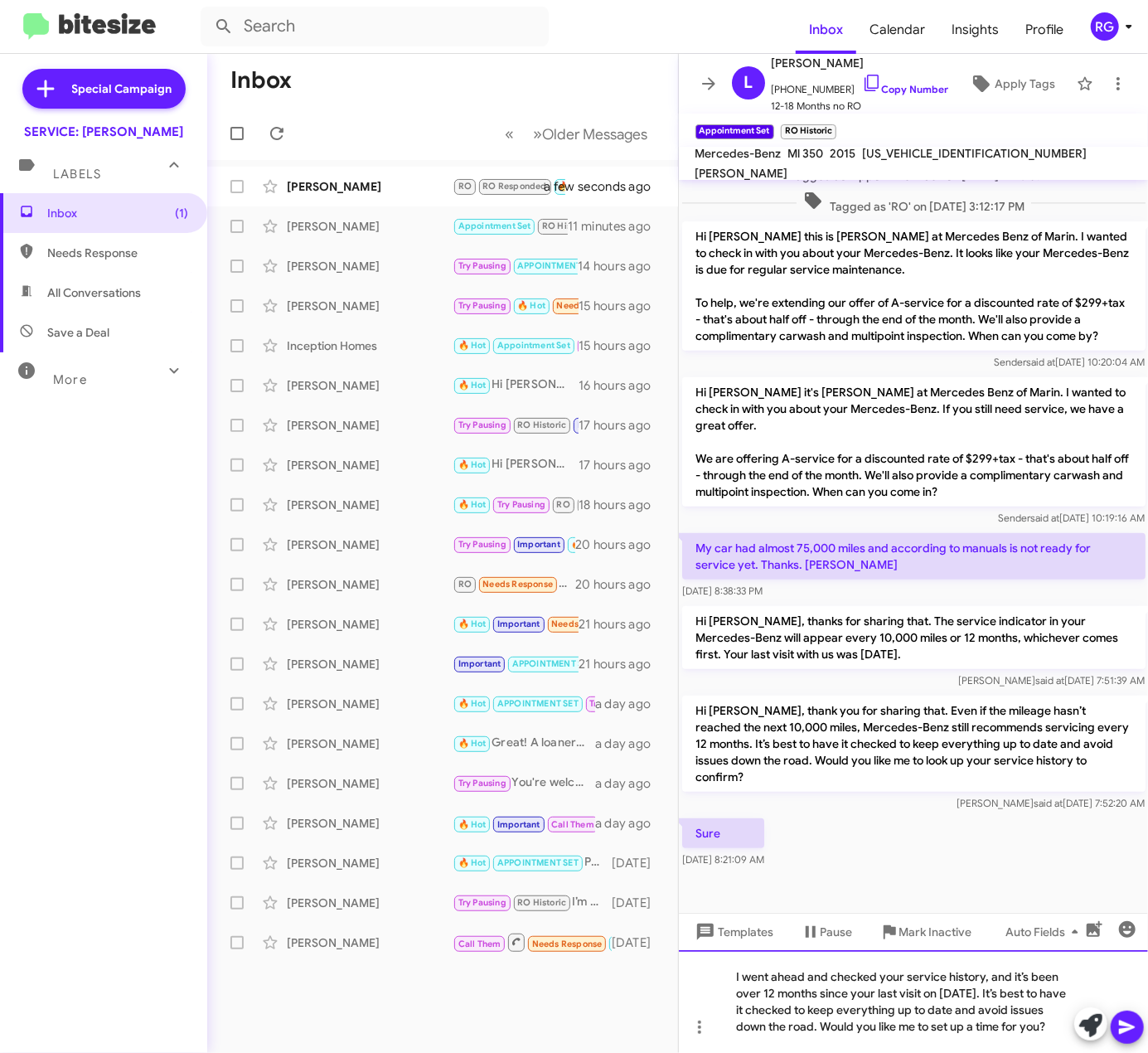
click at [882, 1010] on div "I went ahead and checked your service history, and it’s been over 12 months sin…" at bounding box center [913, 1002] width 470 height 103
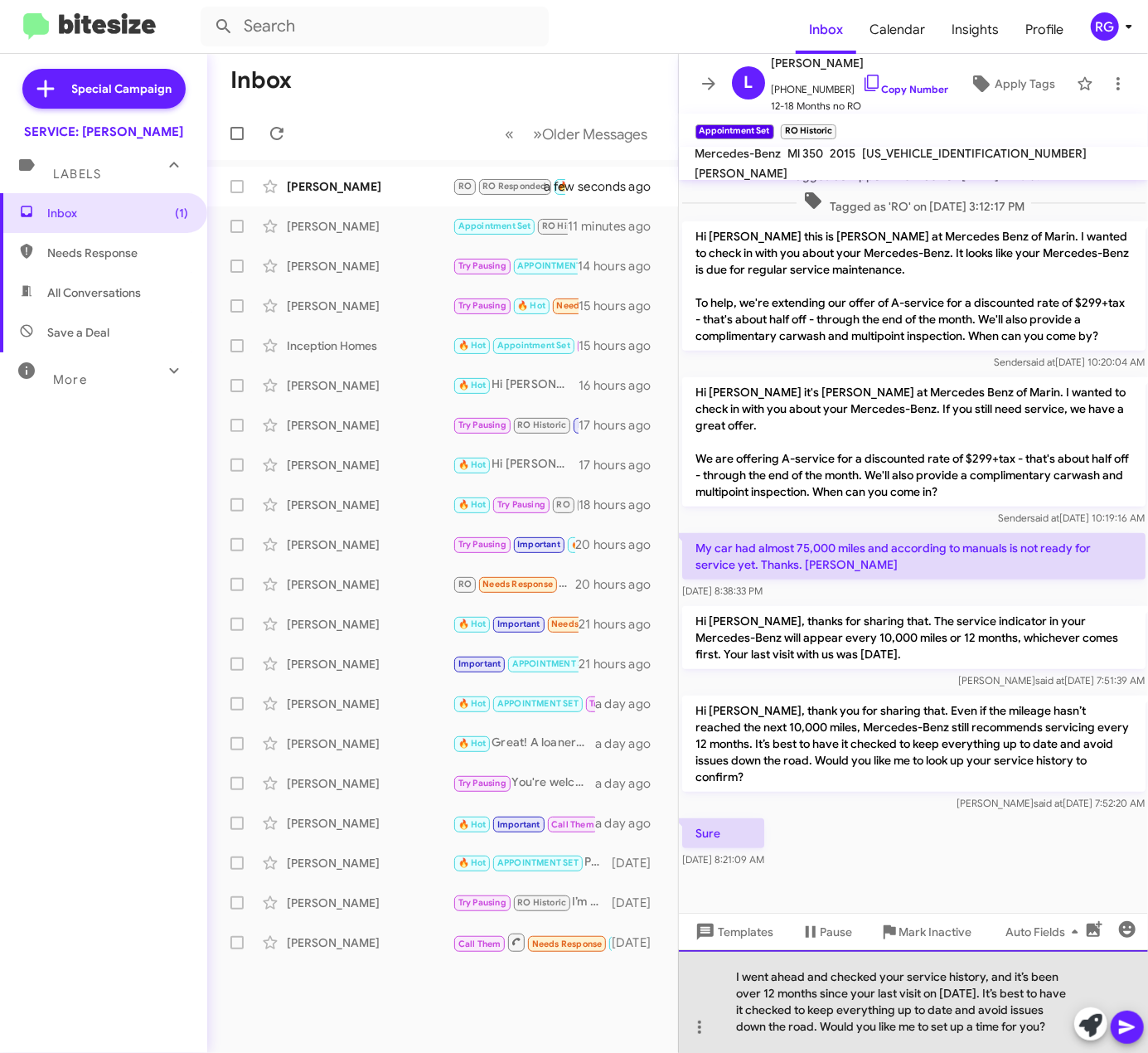
click at [997, 1013] on div "I went ahead and checked your service history, and it’s been over 12 months sin…" at bounding box center [913, 1002] width 470 height 103
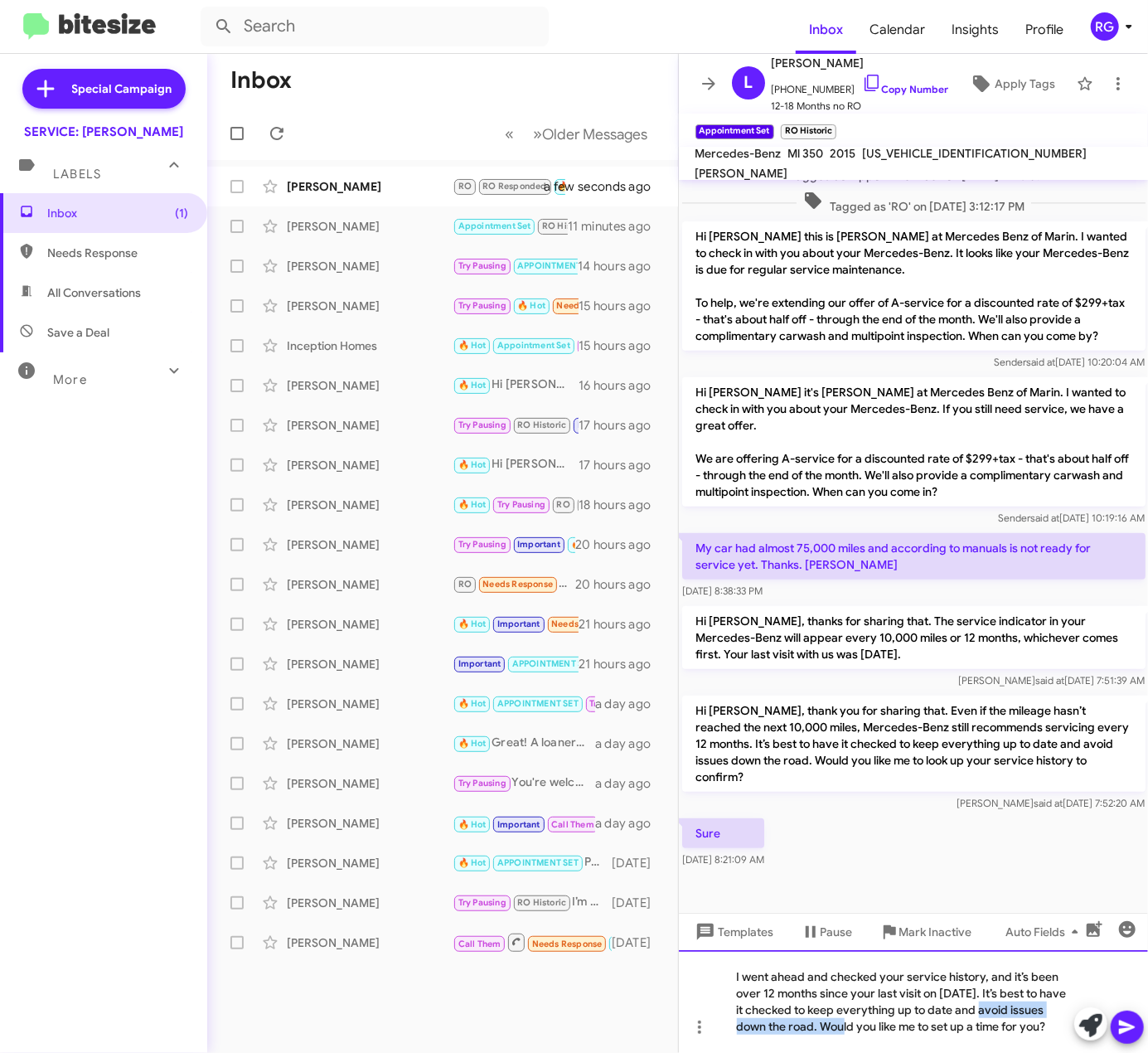
drag, startPoint x: 986, startPoint y: 1009, endPoint x: 819, endPoint y: 1026, distance: 167.9
click at [819, 1026] on div "I went ahead and checked your service history, and it’s been over 12 months sin…" at bounding box center [913, 1002] width 470 height 103
click at [1139, 1018] on button at bounding box center [1128, 1027] width 33 height 33
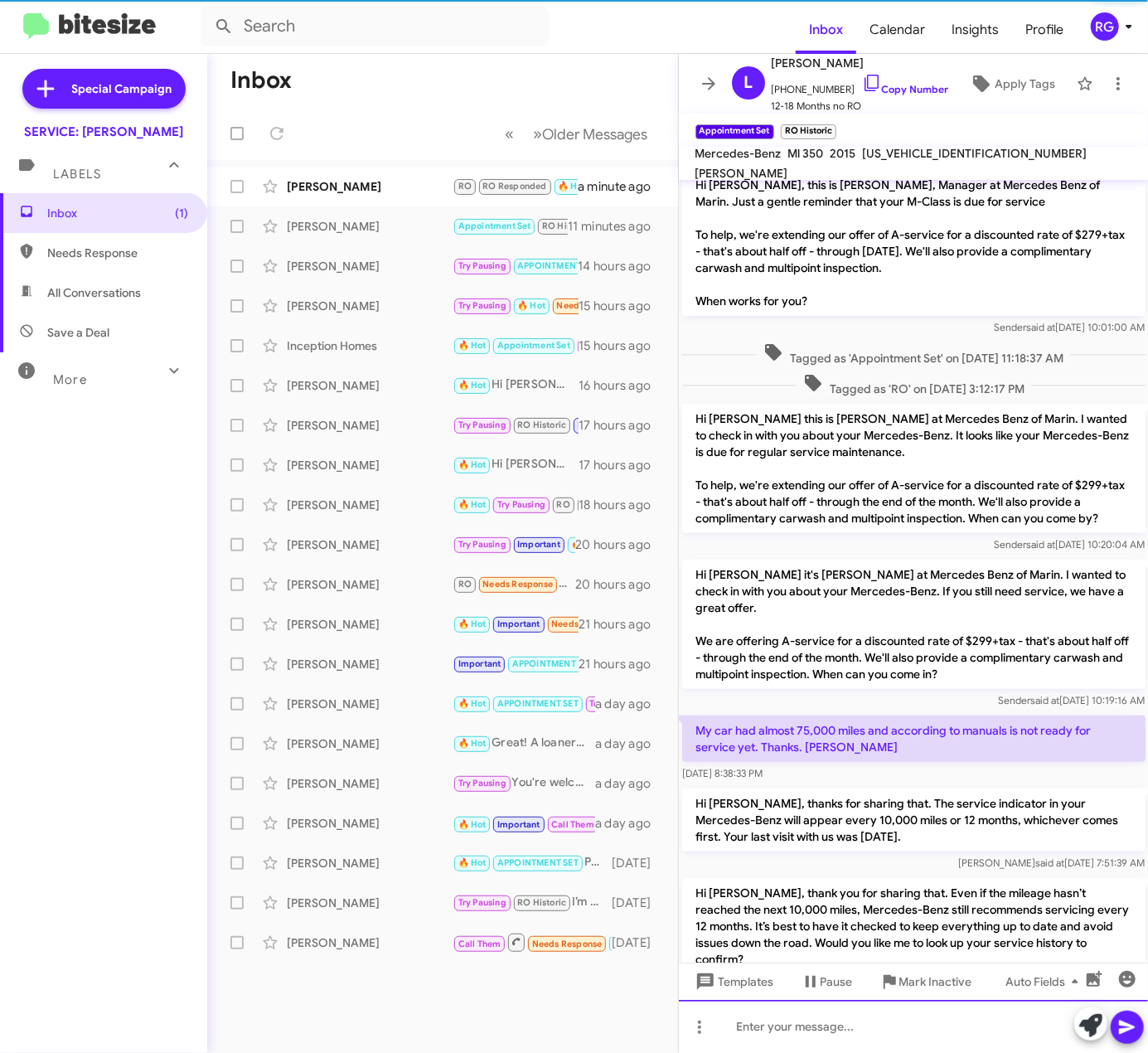
scroll to position [429, 0]
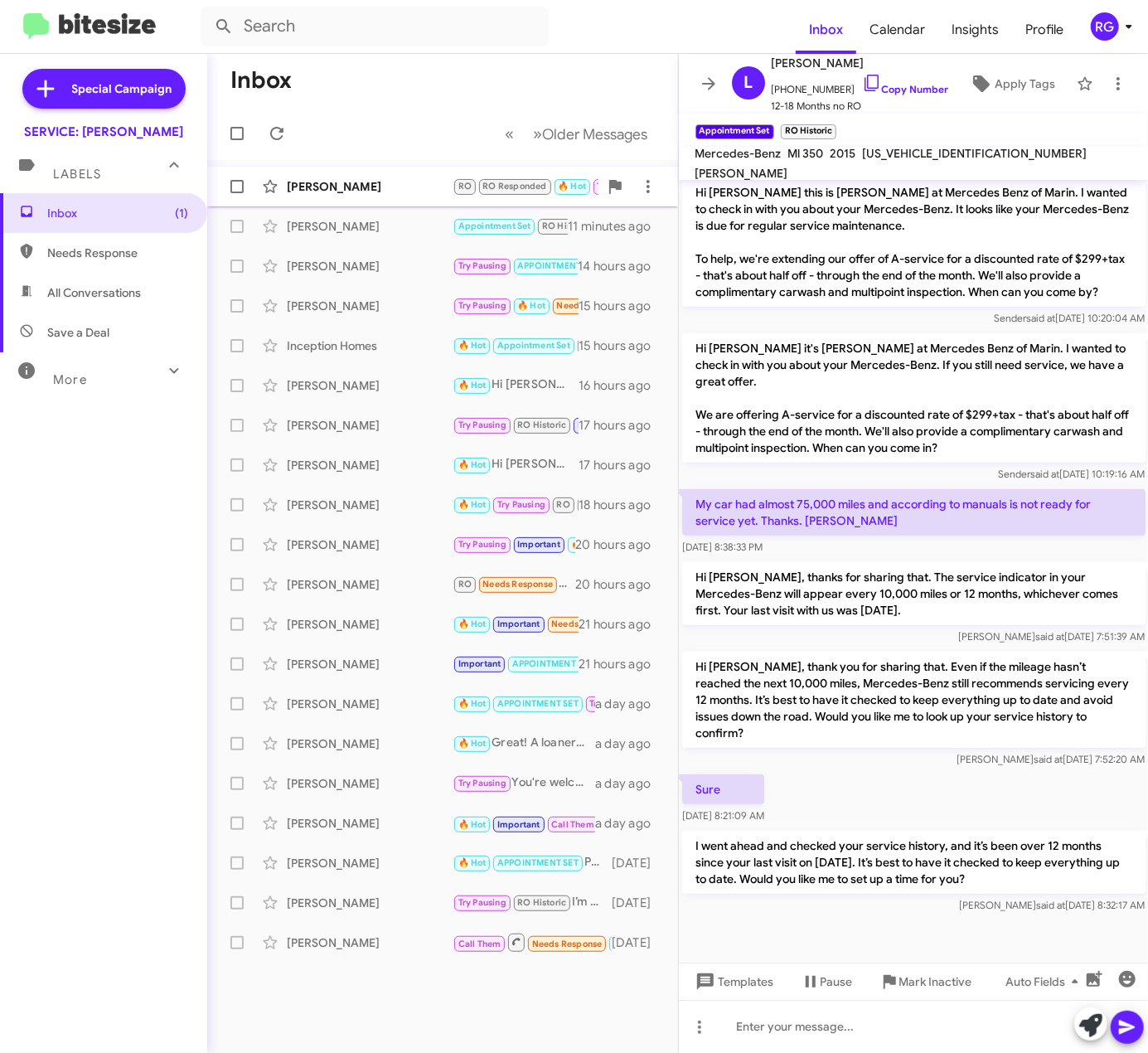
click at [409, 189] on div "[PERSON_NAME]" at bounding box center [369, 187] width 166 height 16
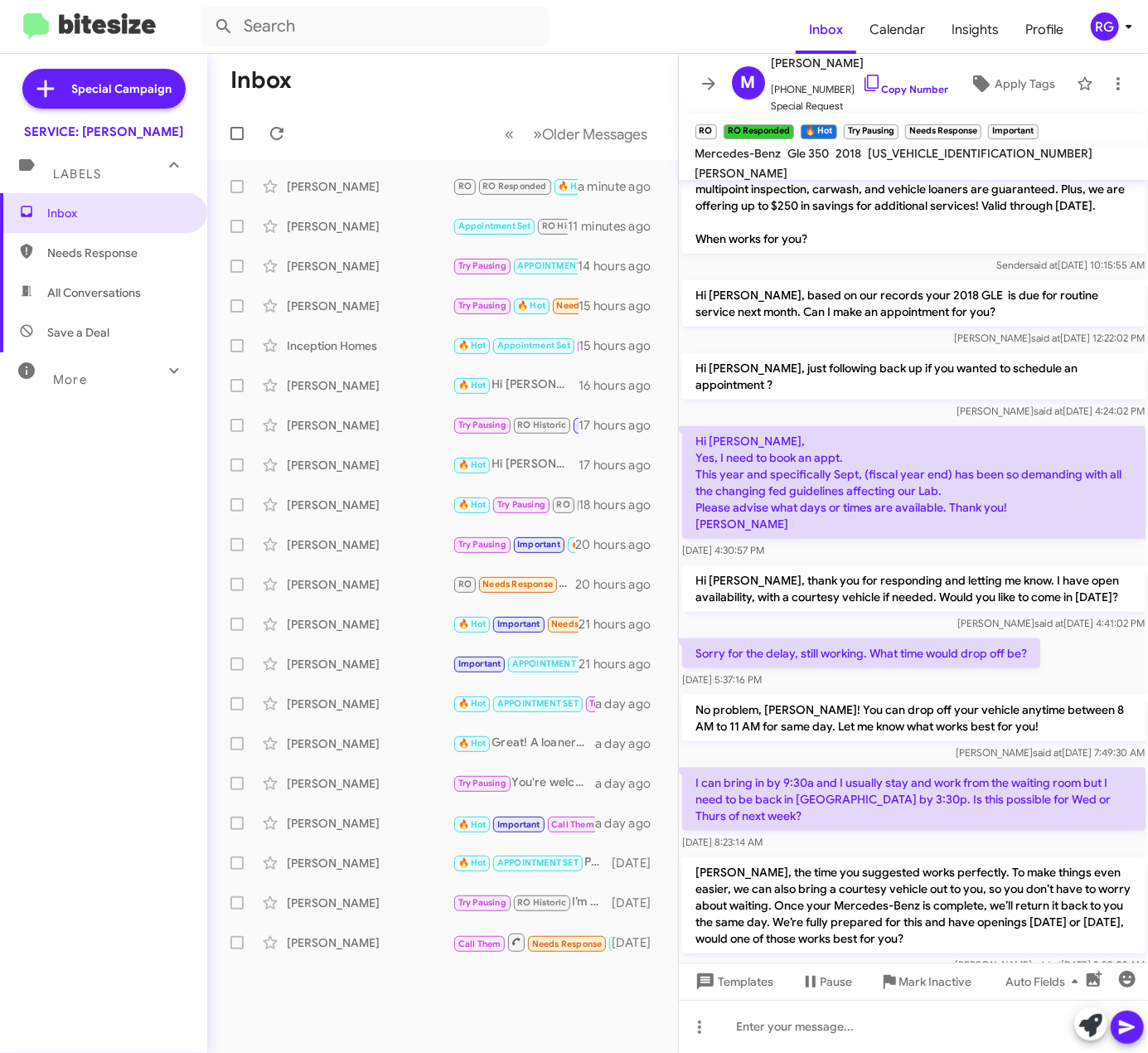
scroll to position [1019, 0]
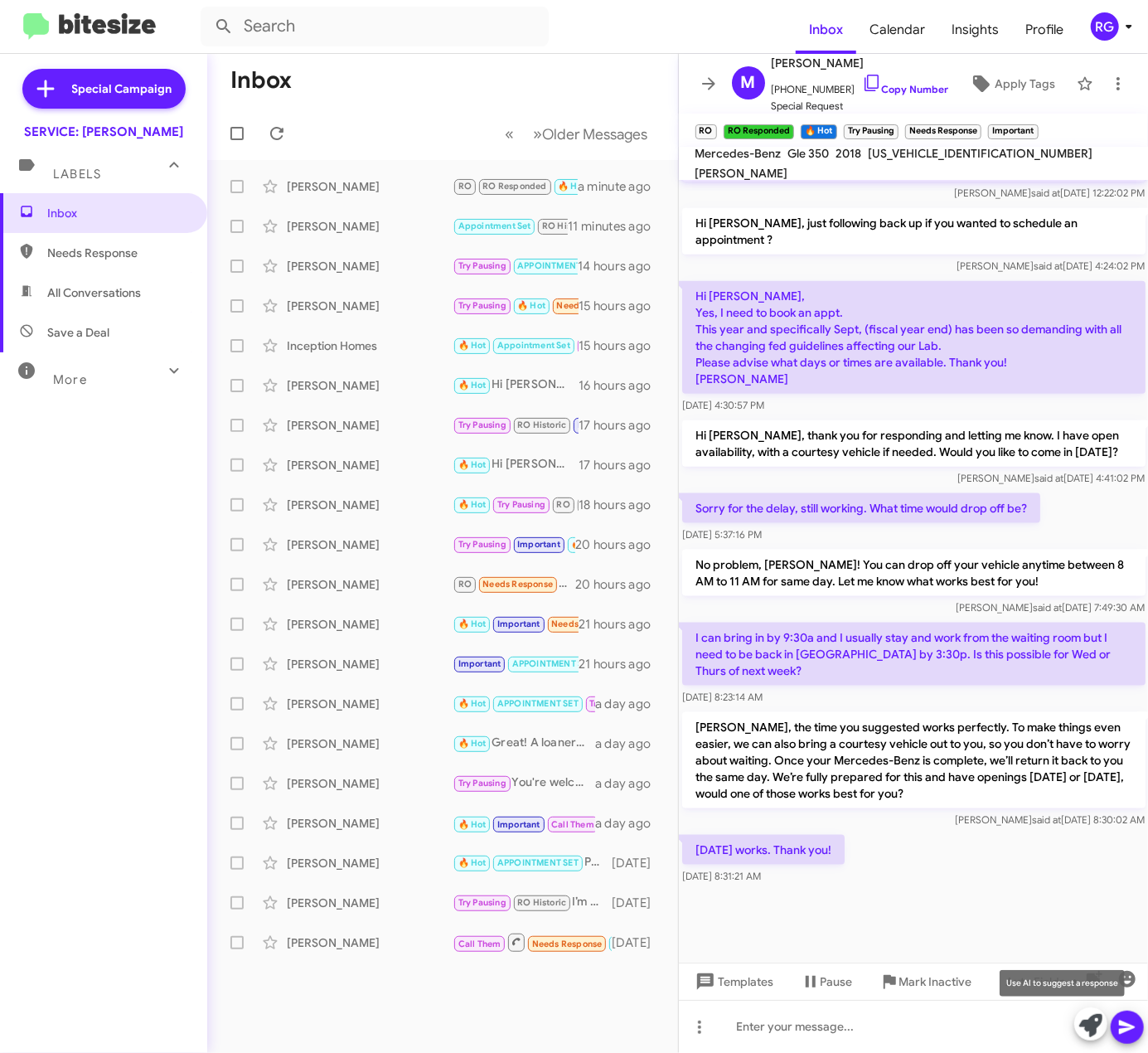
click at [1088, 1030] on icon at bounding box center [1090, 1026] width 23 height 23
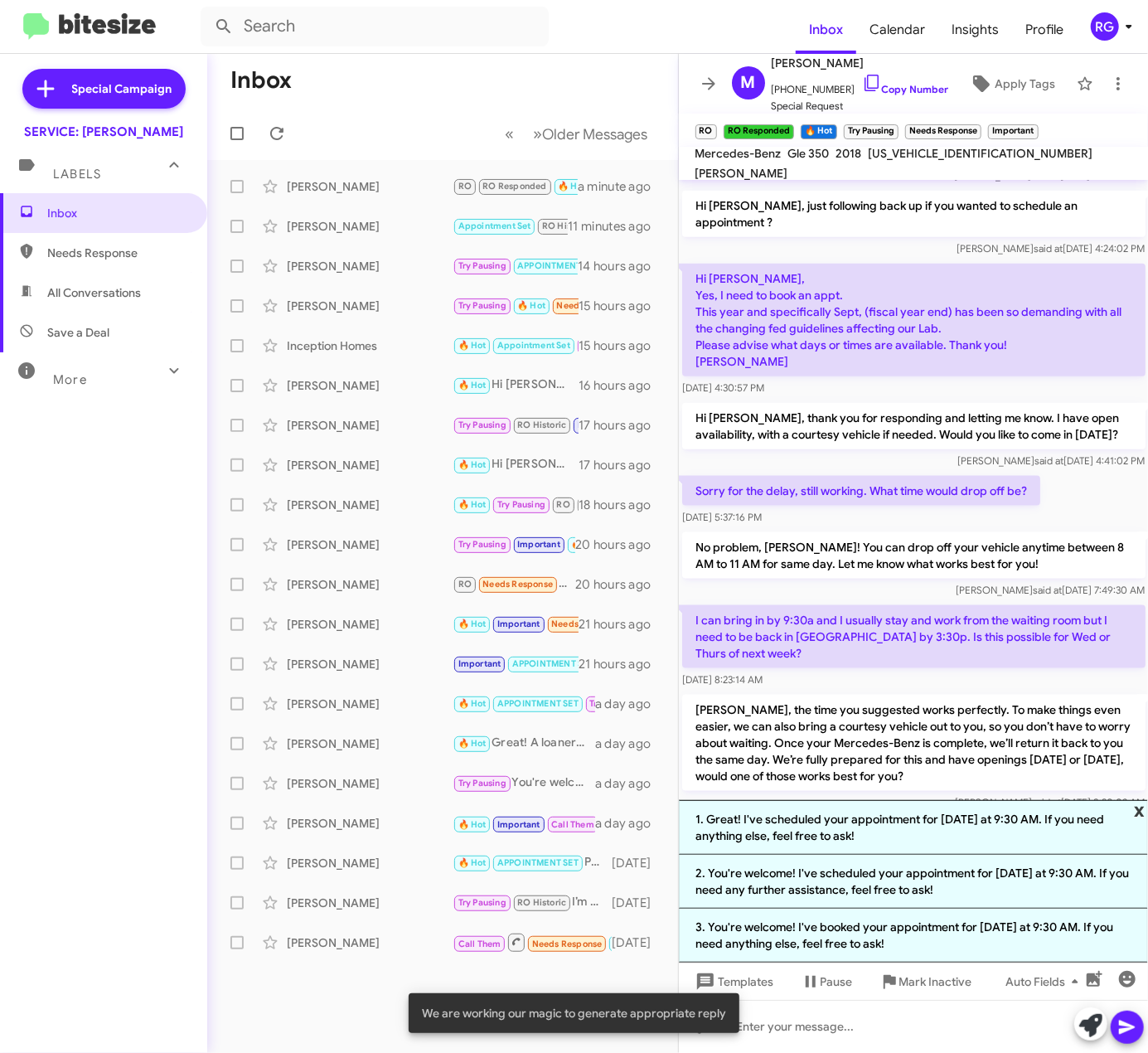
click at [1144, 806] on span "x" at bounding box center [1140, 810] width 11 height 20
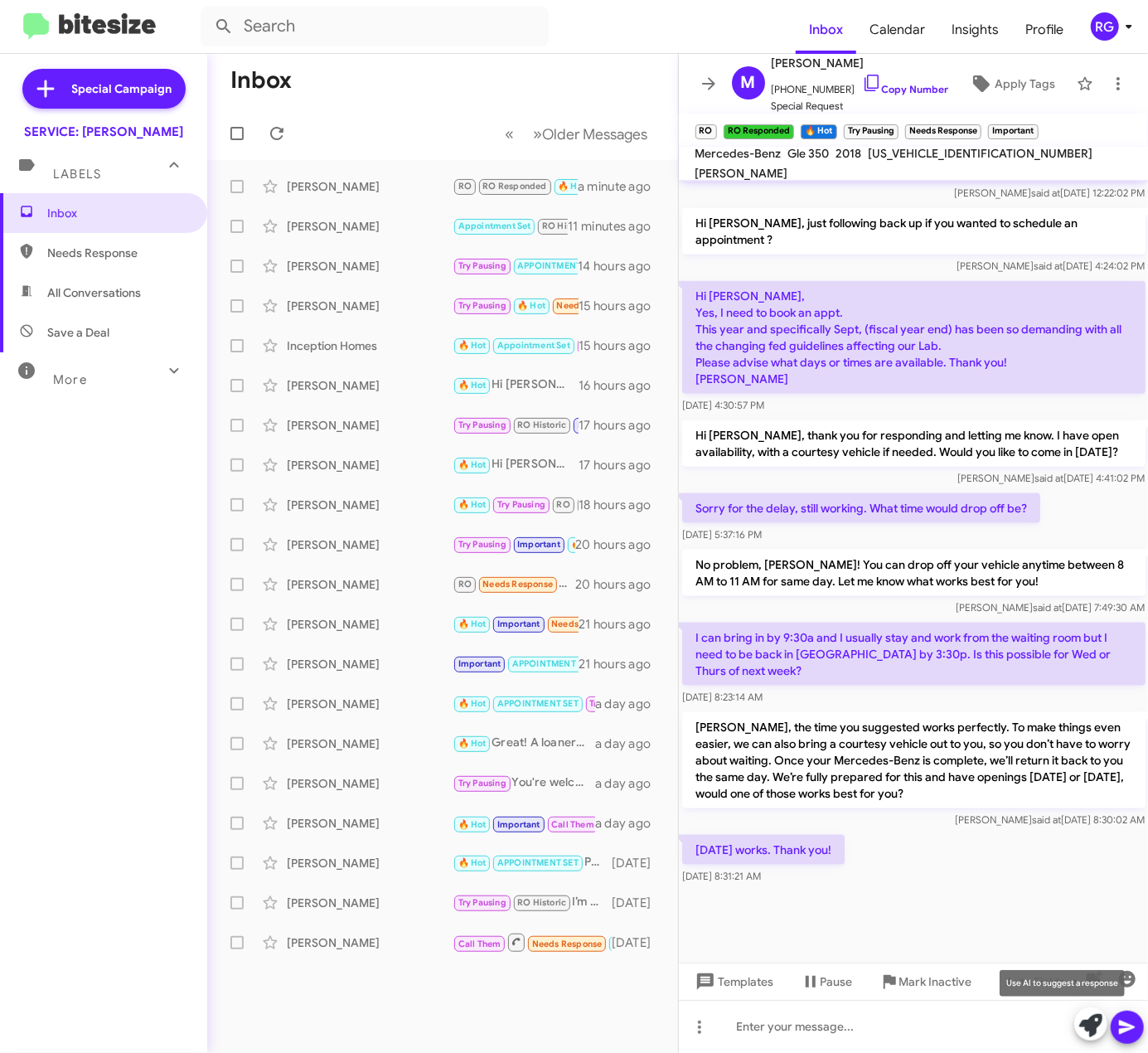
click at [1088, 1024] on icon at bounding box center [1090, 1026] width 23 height 23
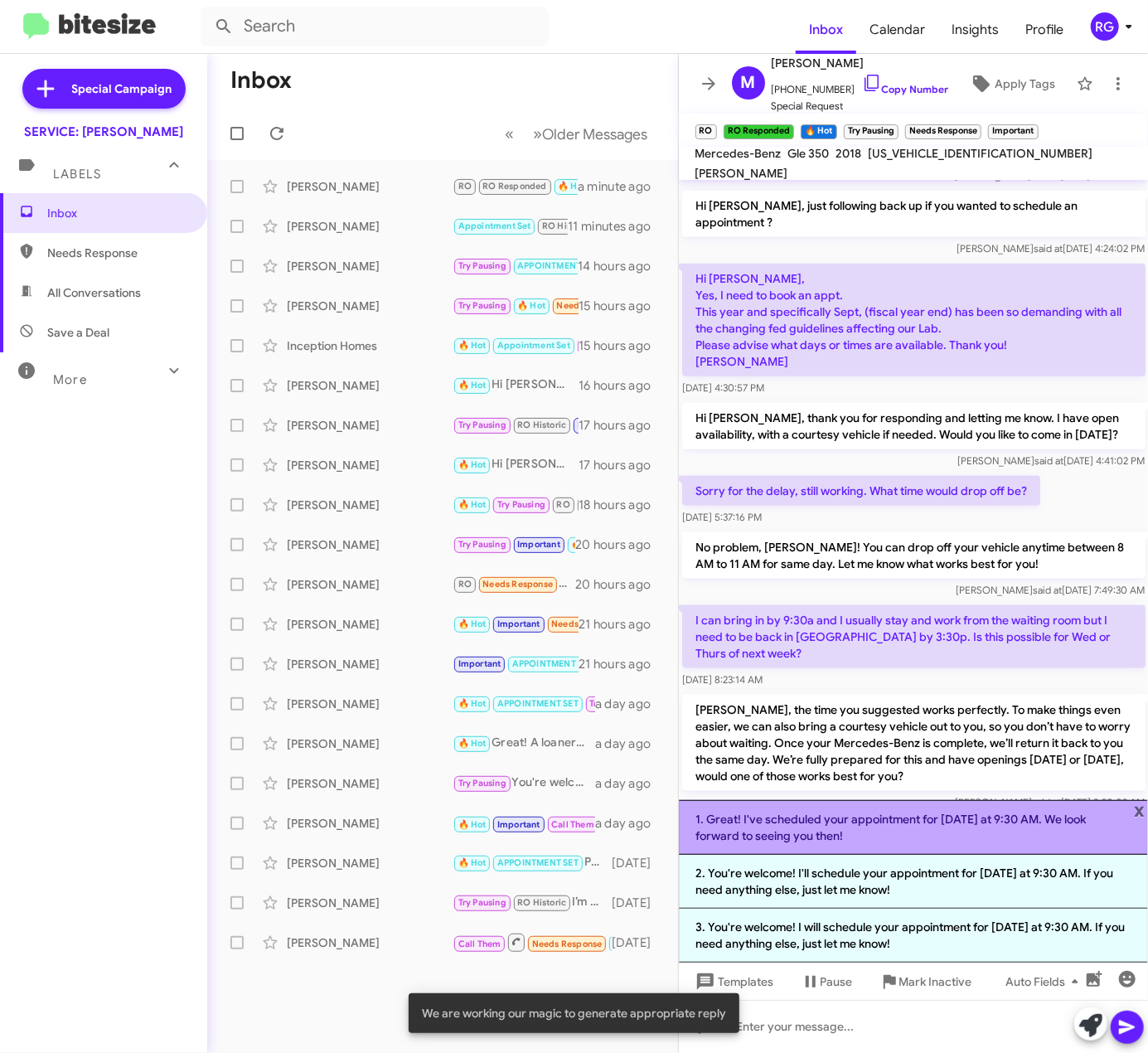
click at [833, 846] on li "1. Great! I've scheduled your appointment for Monday at 9:30 AM. We look forwar…" at bounding box center [913, 828] width 470 height 55
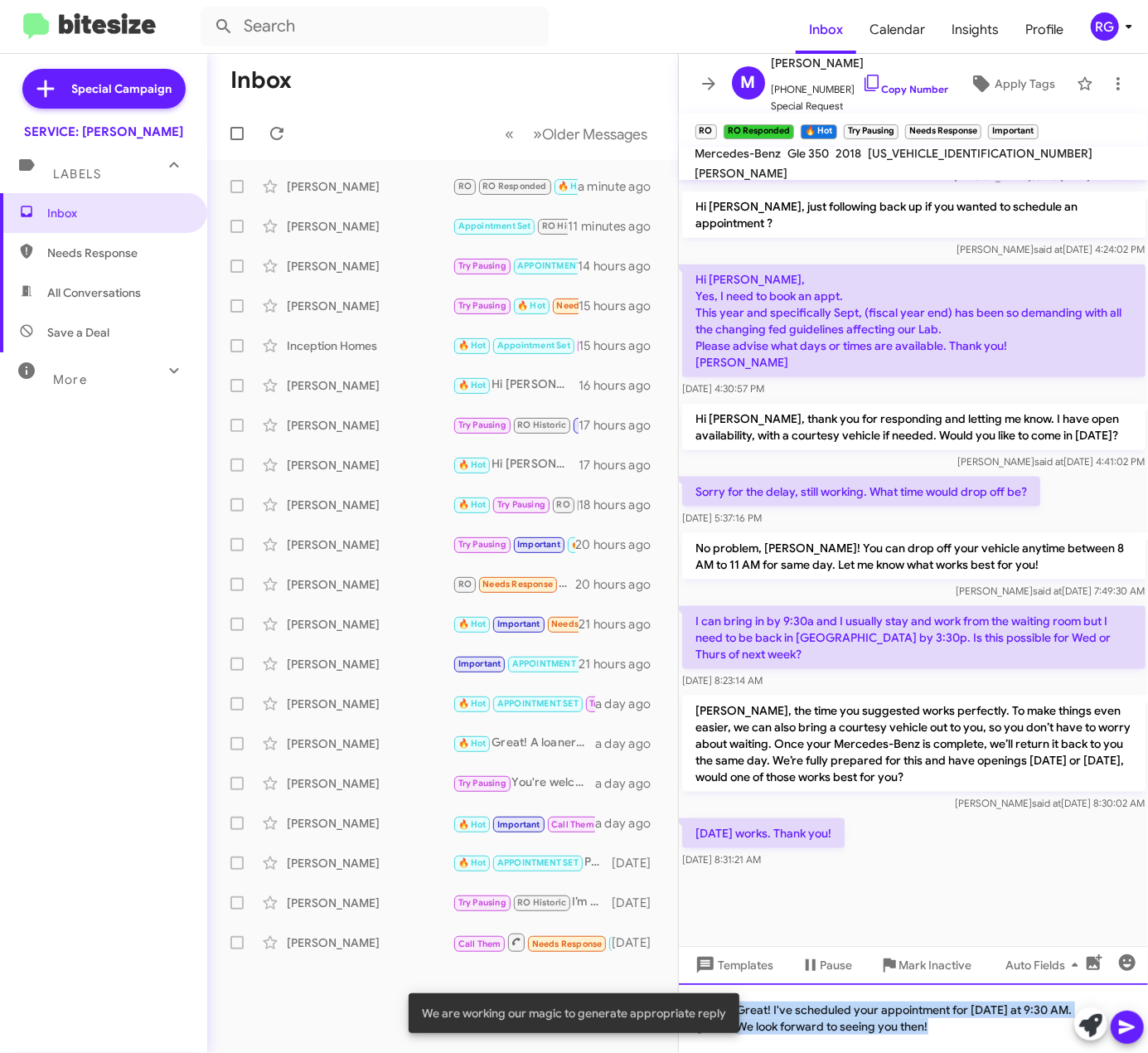
drag, startPoint x: 969, startPoint y: 1026, endPoint x: 641, endPoint y: 996, distance: 329.4
click at [641, 996] on body "Inbox Calendar Insights Profile RG Special Campaign SERVICE: Mercedes Marin Lab…" at bounding box center [574, 526] width 1148 height 1053
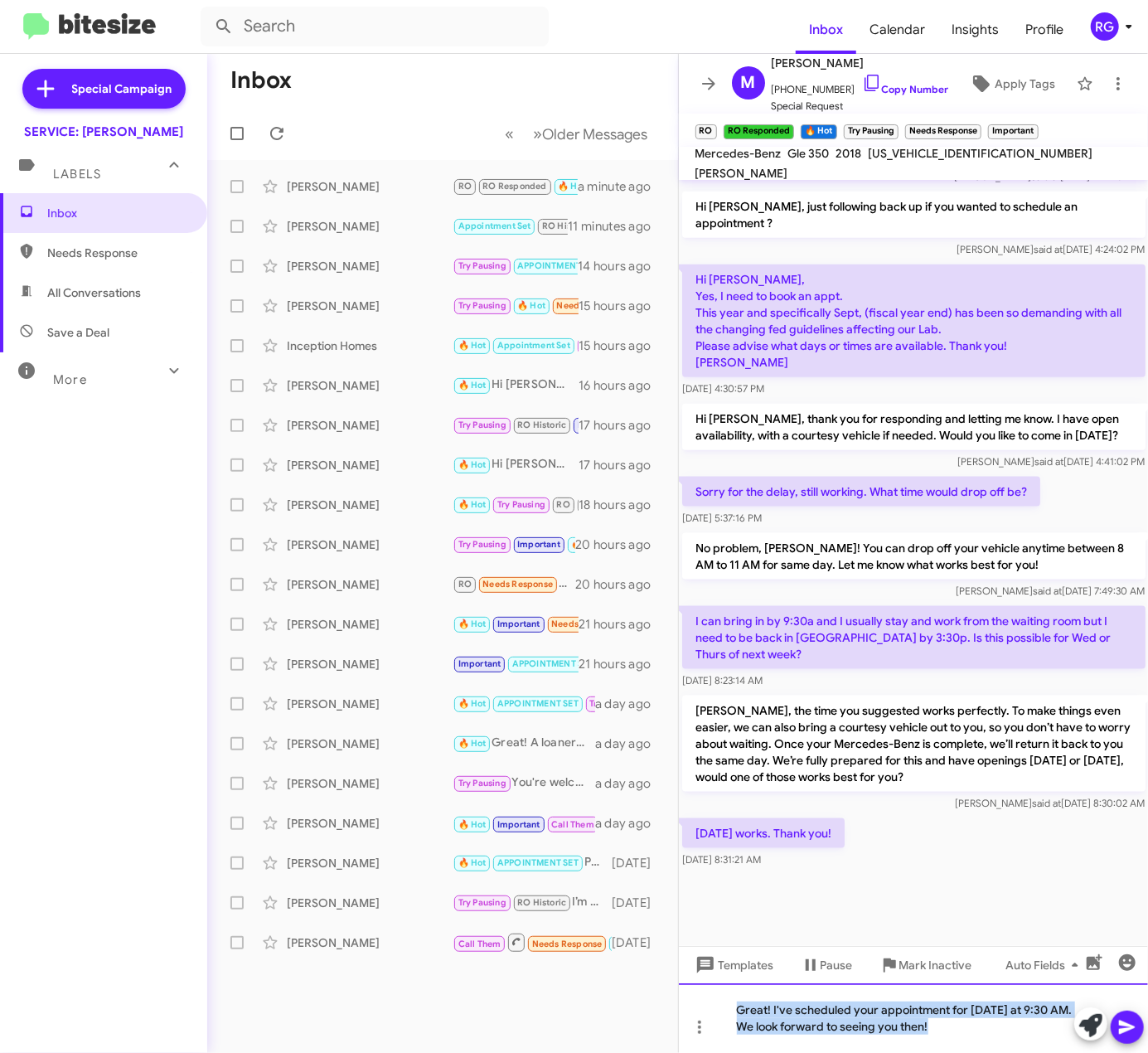
copy div "Great! I've scheduled your appointment for Monday at 9:30 AM. We look forward t…"
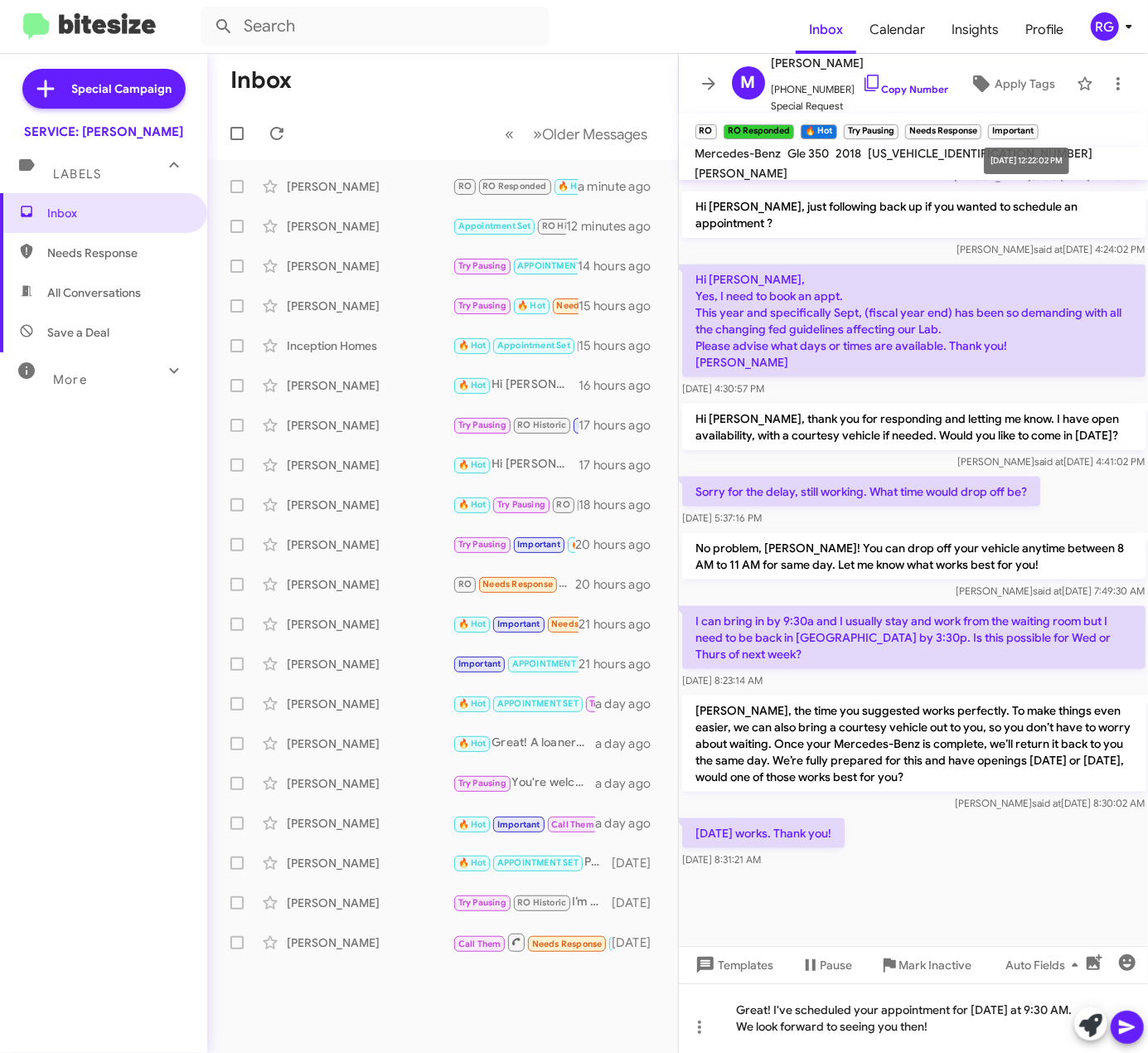
click at [954, 158] on span "[US_VEHICLE_IDENTIFICATION_NUMBER]" at bounding box center [980, 153] width 224 height 15
copy span "[US_VEHICLE_IDENTIFICATION_NUMBER]"
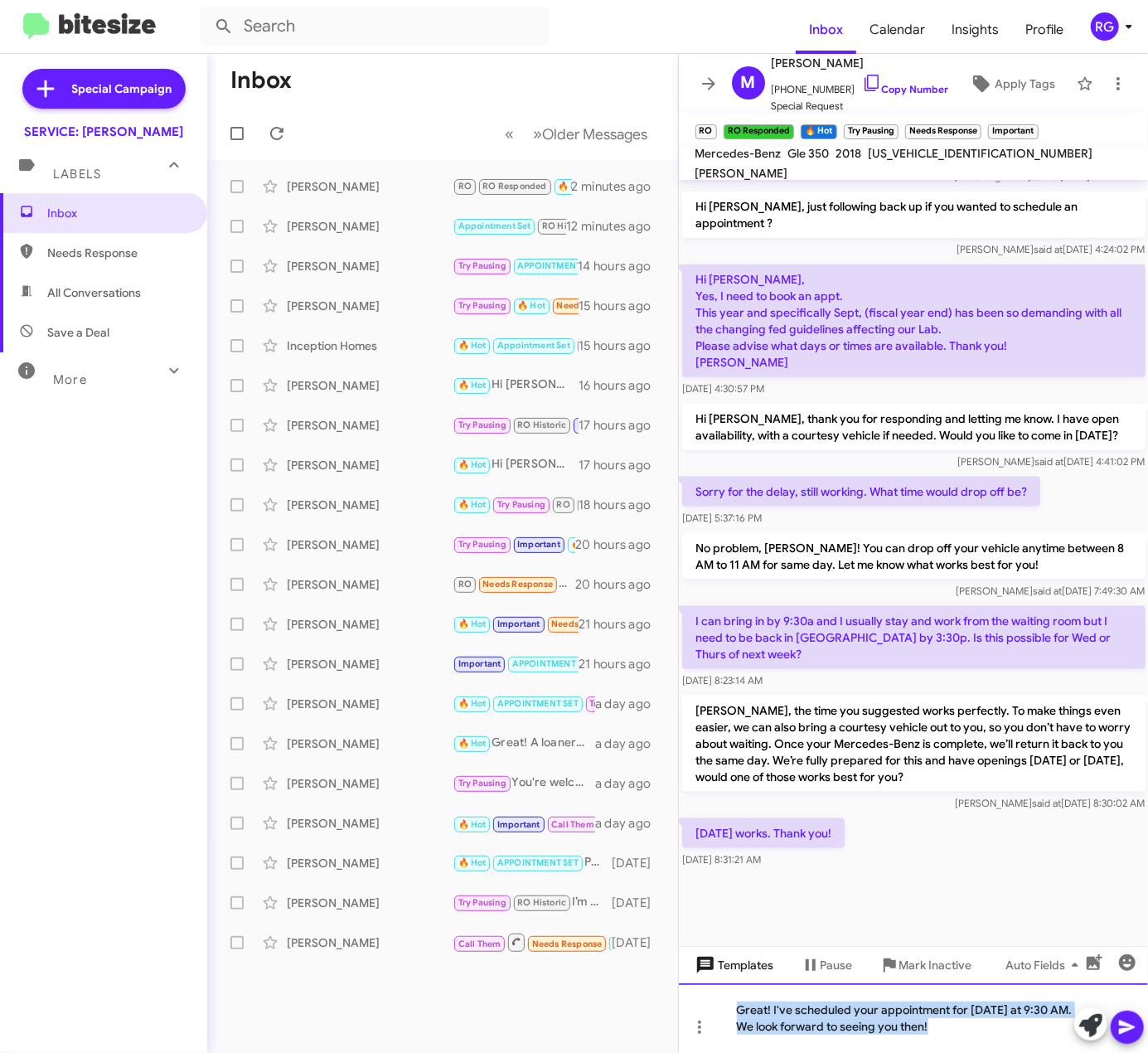
drag, startPoint x: 1002, startPoint y: 1038, endPoint x: 718, endPoint y: 976, distance: 290.7
click at [718, 976] on div "Hi Marie, this is Omar Ibrahimi, Manager at Mercedes Benz of Marin. Our records…" at bounding box center [913, 616] width 470 height 873
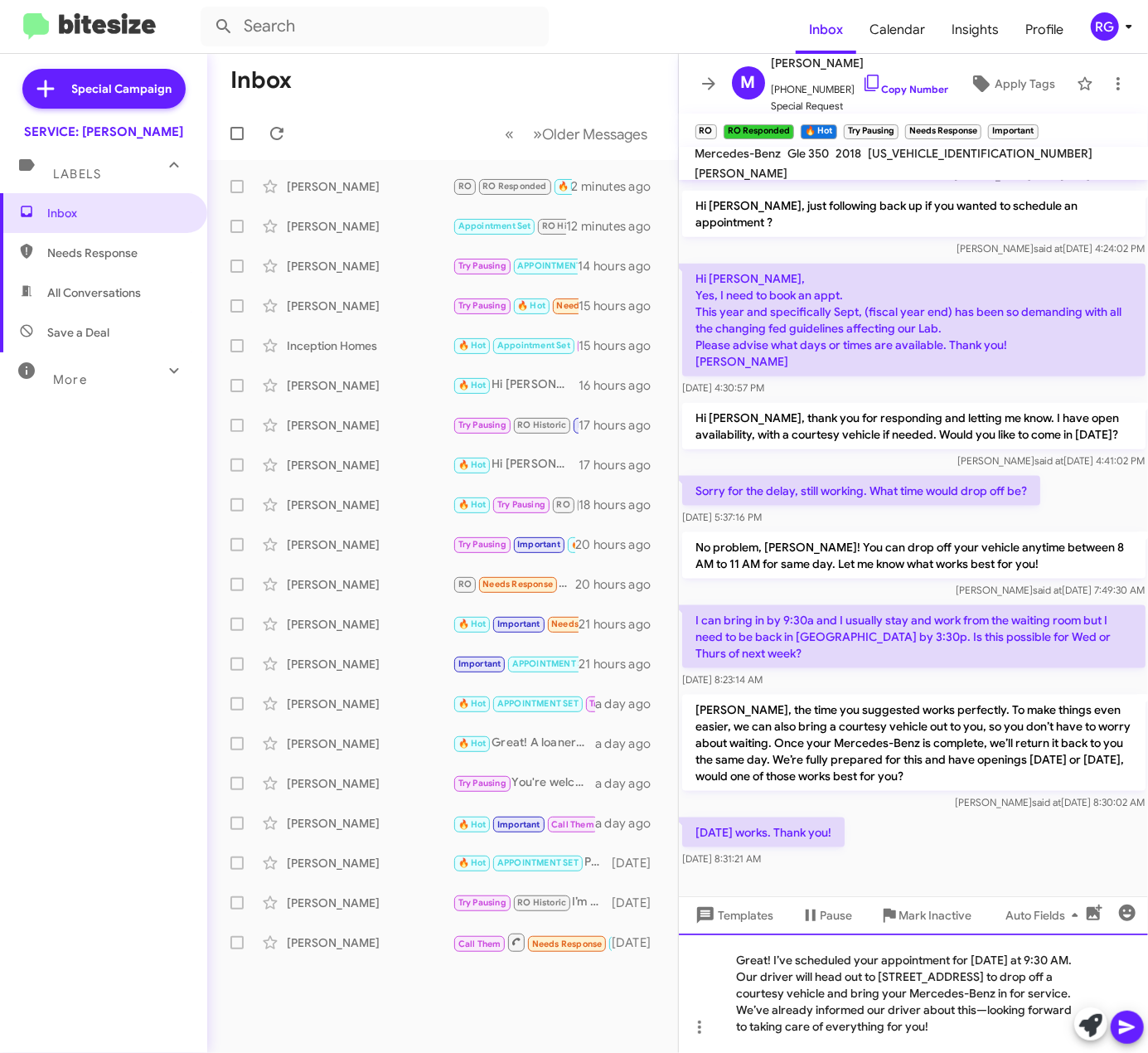
click at [1046, 1016] on div "Great! I’ve scheduled your appointment for Monday at 9:30 AM. Our driver will h…" at bounding box center [913, 993] width 470 height 119
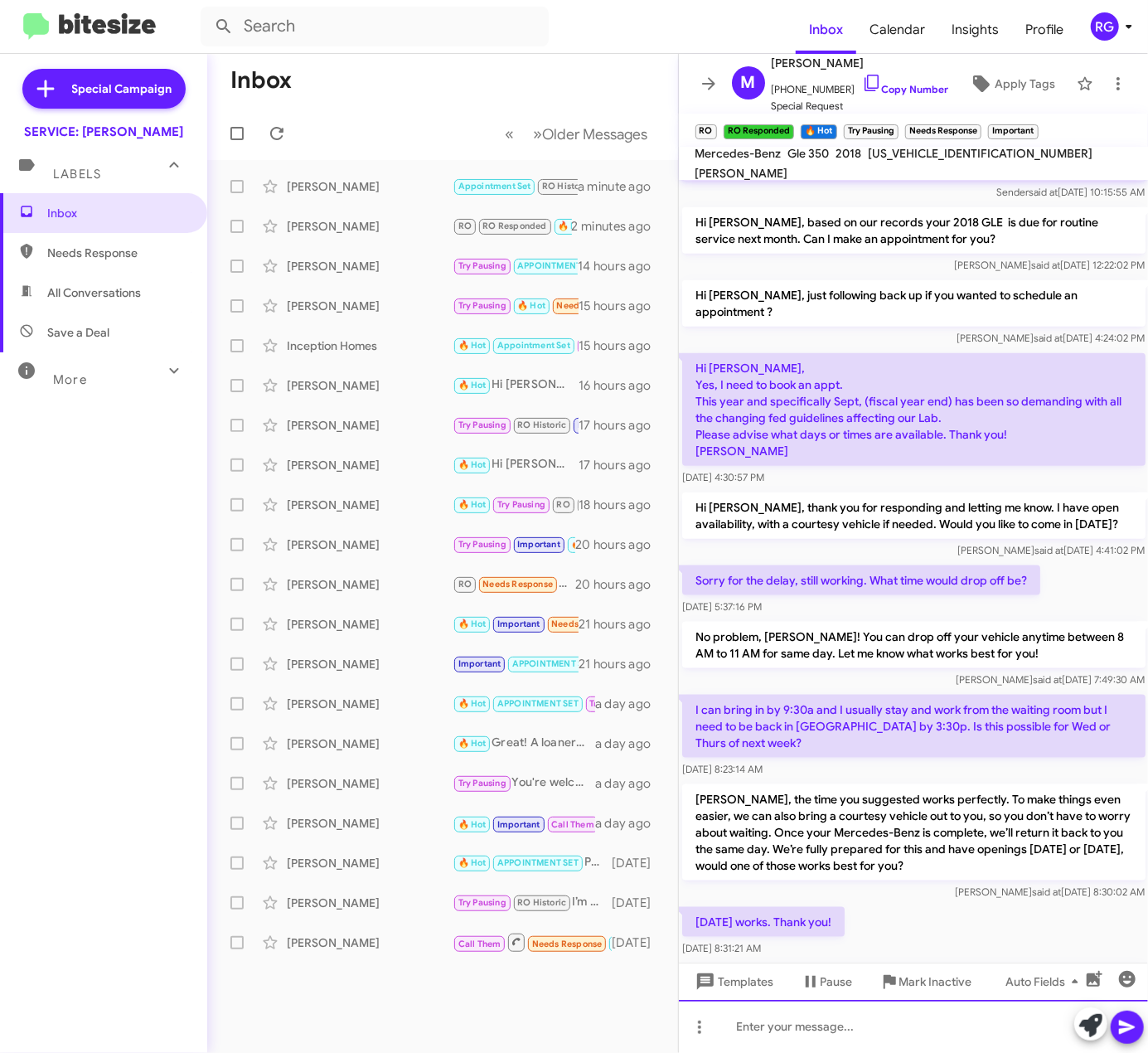
scroll to position [1129, 0]
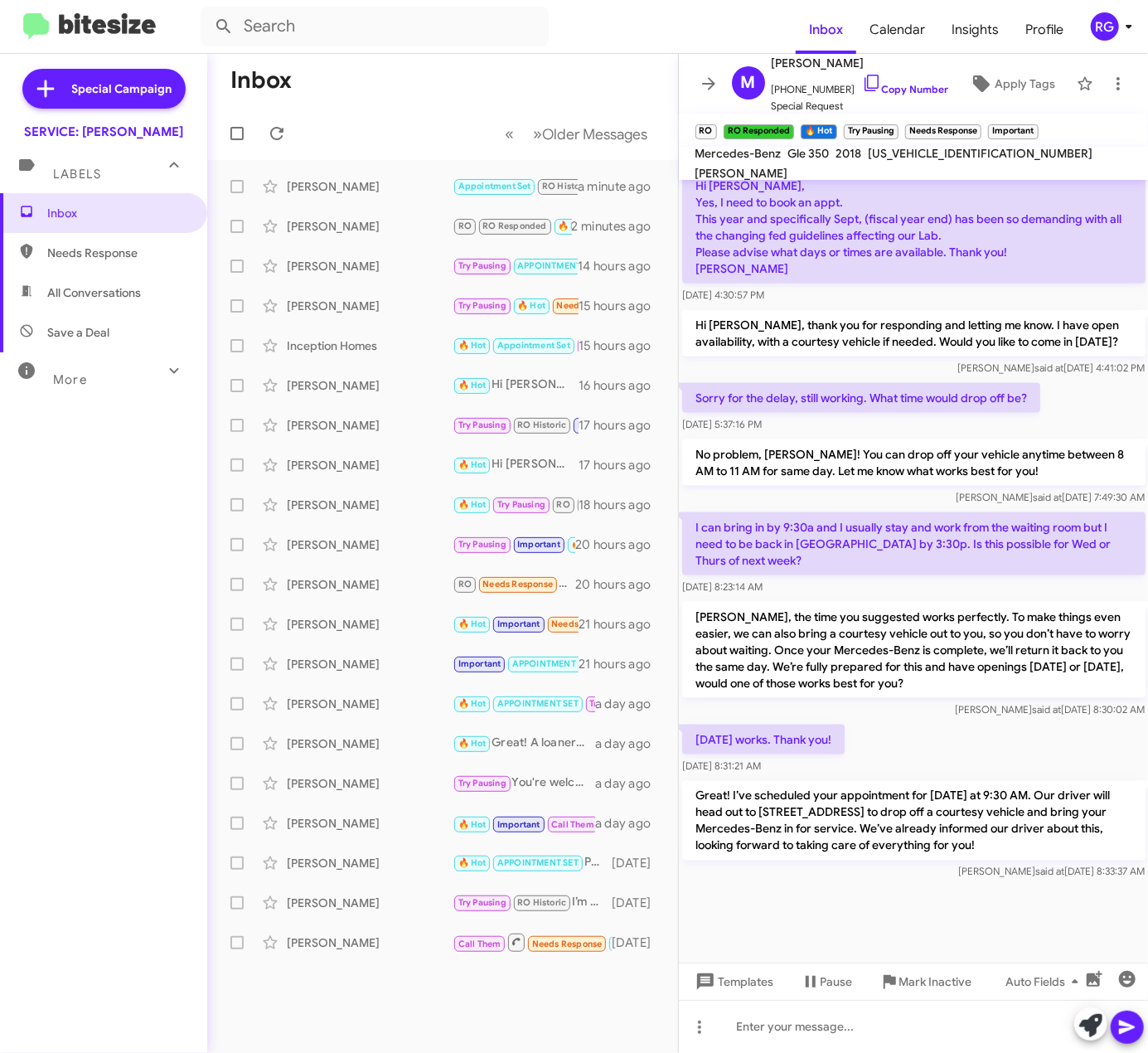
click at [937, 156] on span "[US_VEHICLE_IDENTIFICATION_NUMBER]" at bounding box center [980, 153] width 224 height 15
copy span "[US_VEHICLE_IDENTIFICATION_NUMBER]"
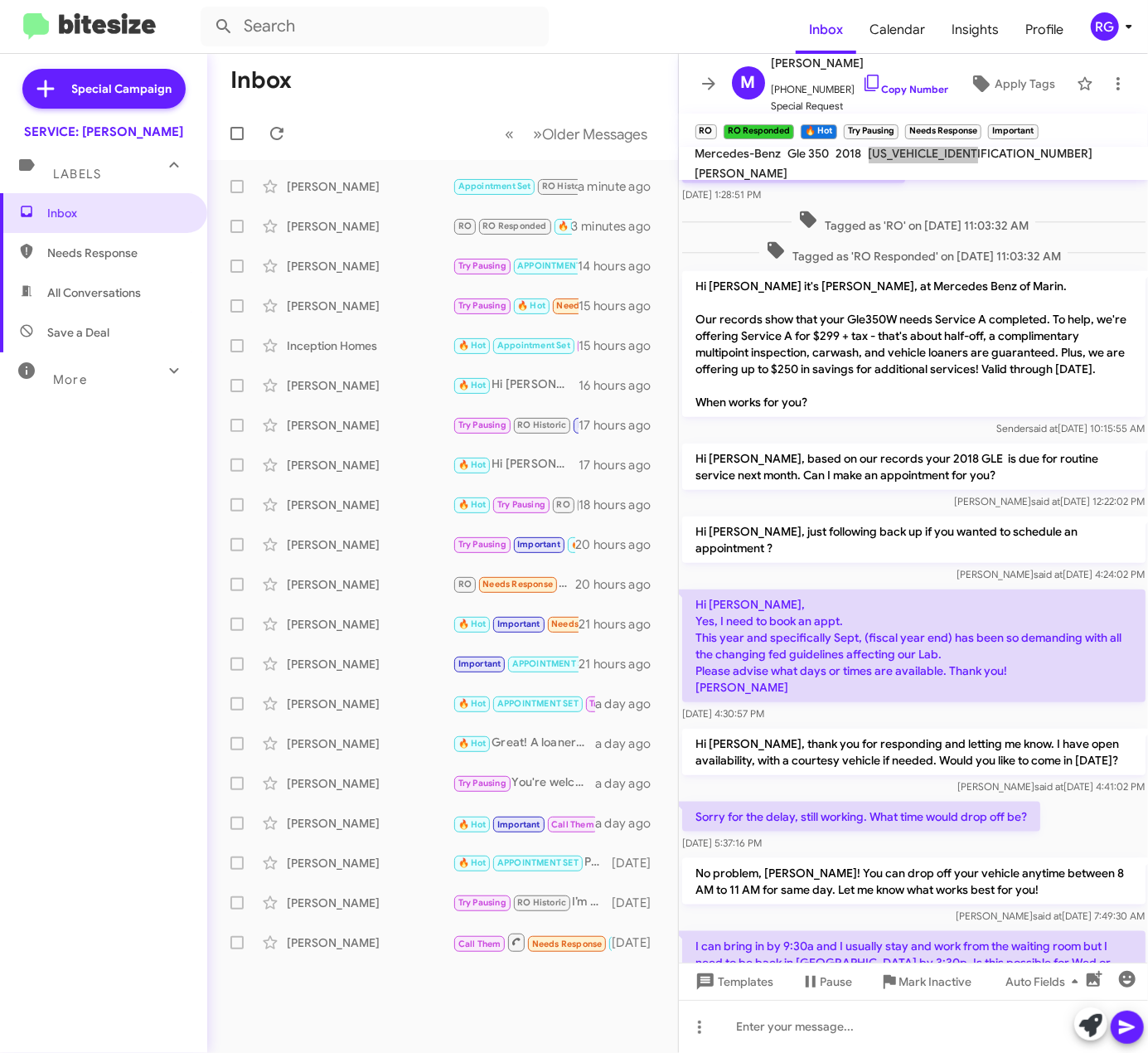
scroll to position [686, 0]
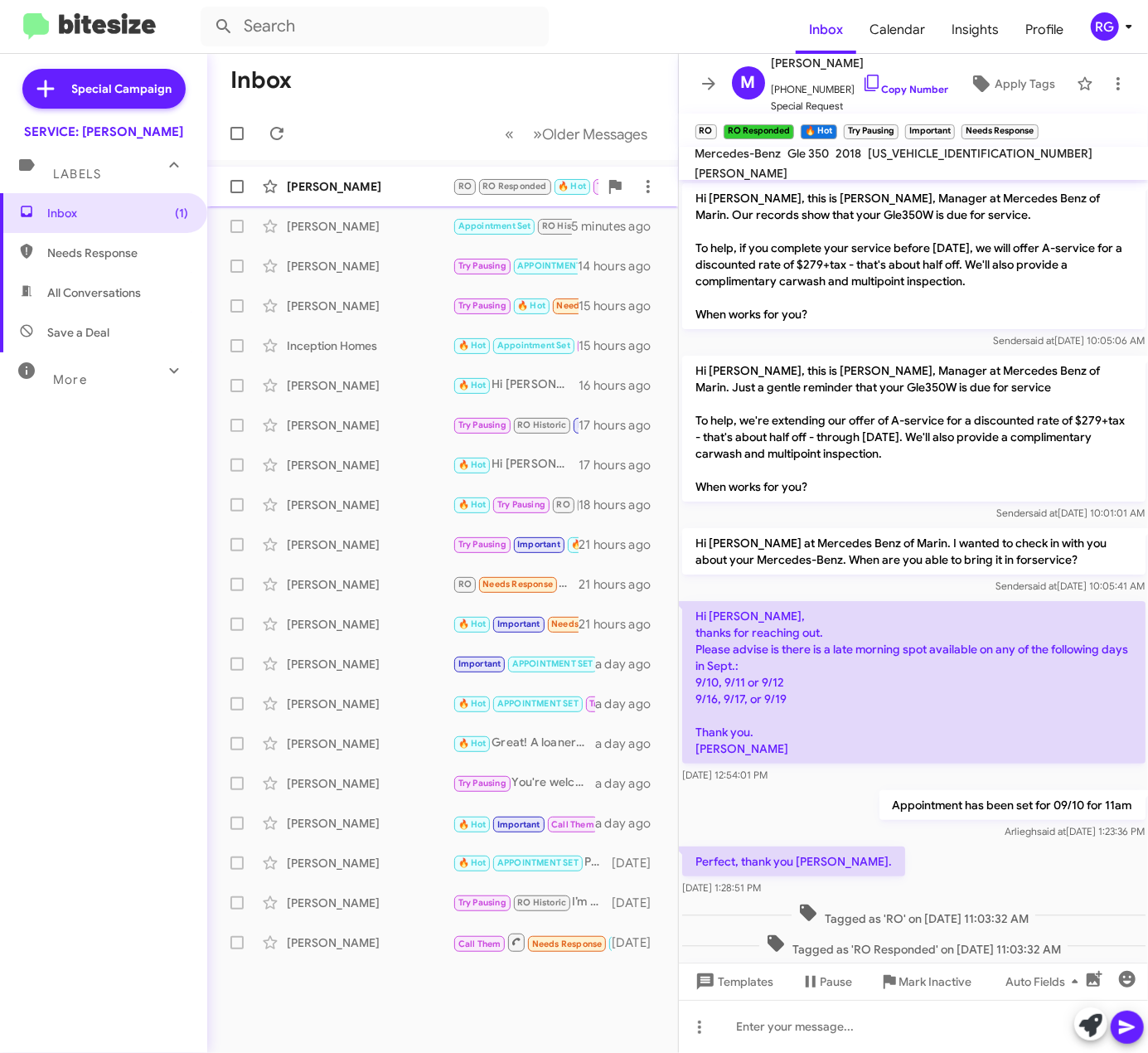
click at [479, 193] on small "RO Responded" at bounding box center [515, 186] width 72 height 16
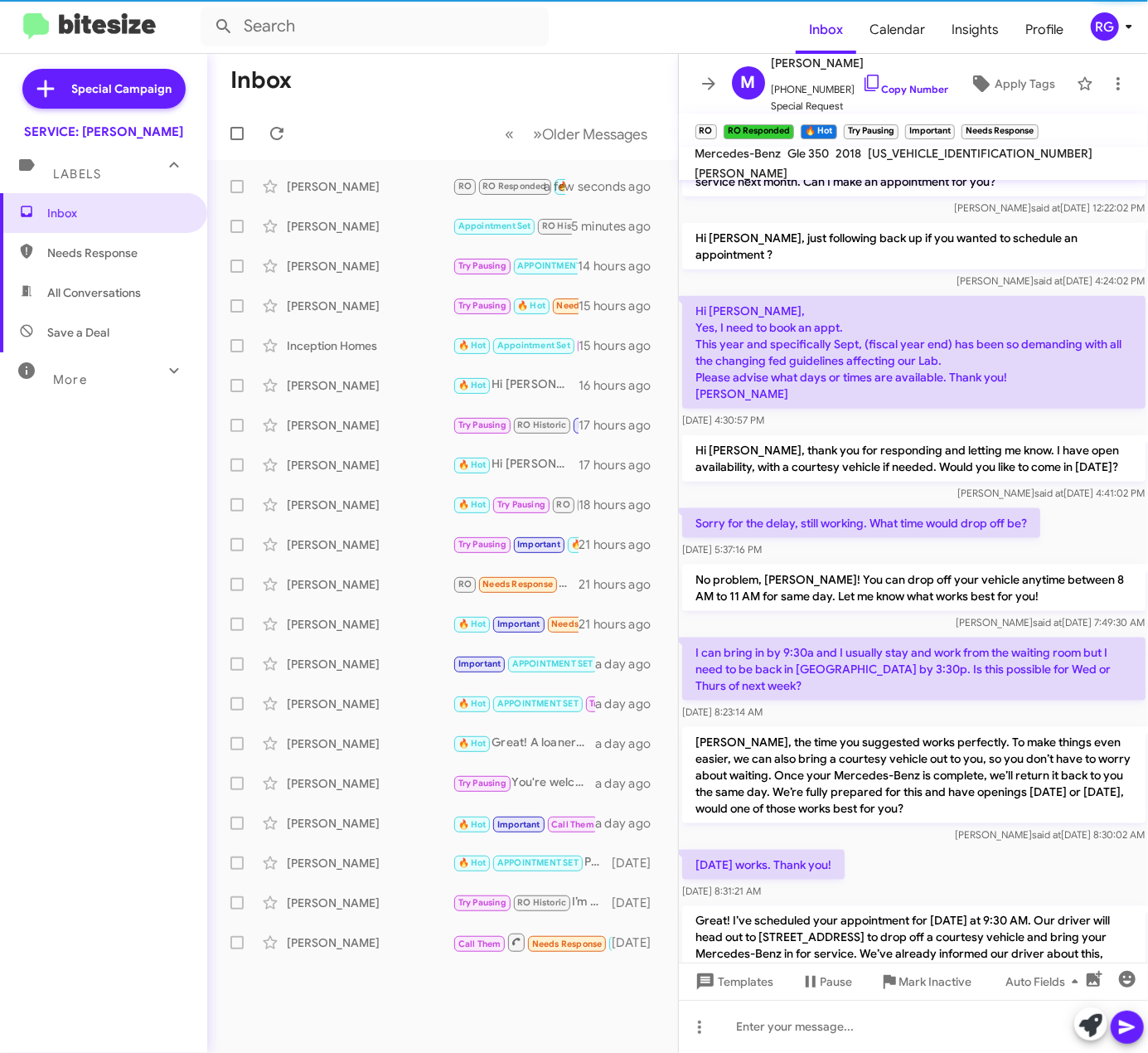
scroll to position [1223, 0]
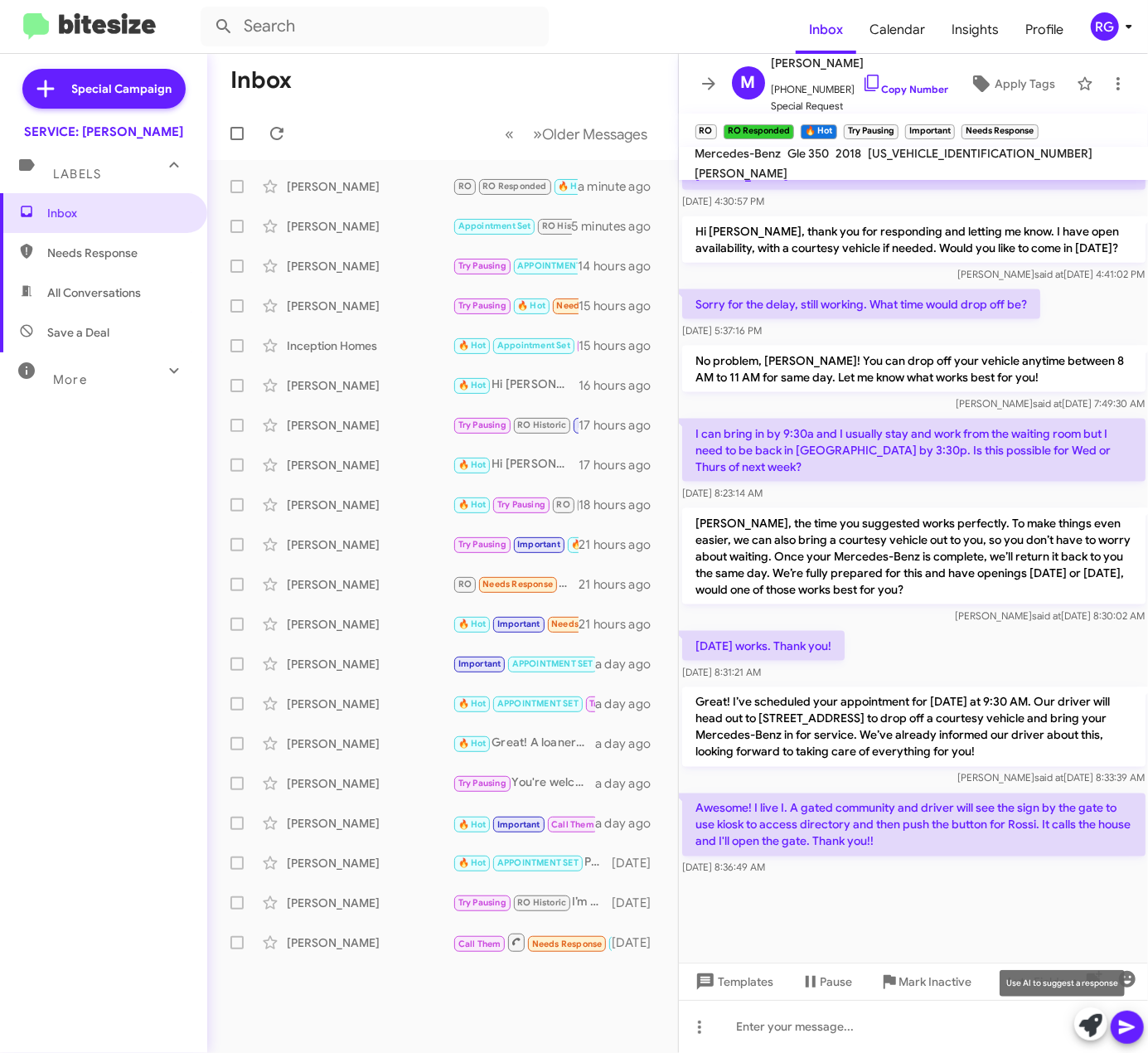
click at [1089, 1035] on icon at bounding box center [1090, 1026] width 23 height 23
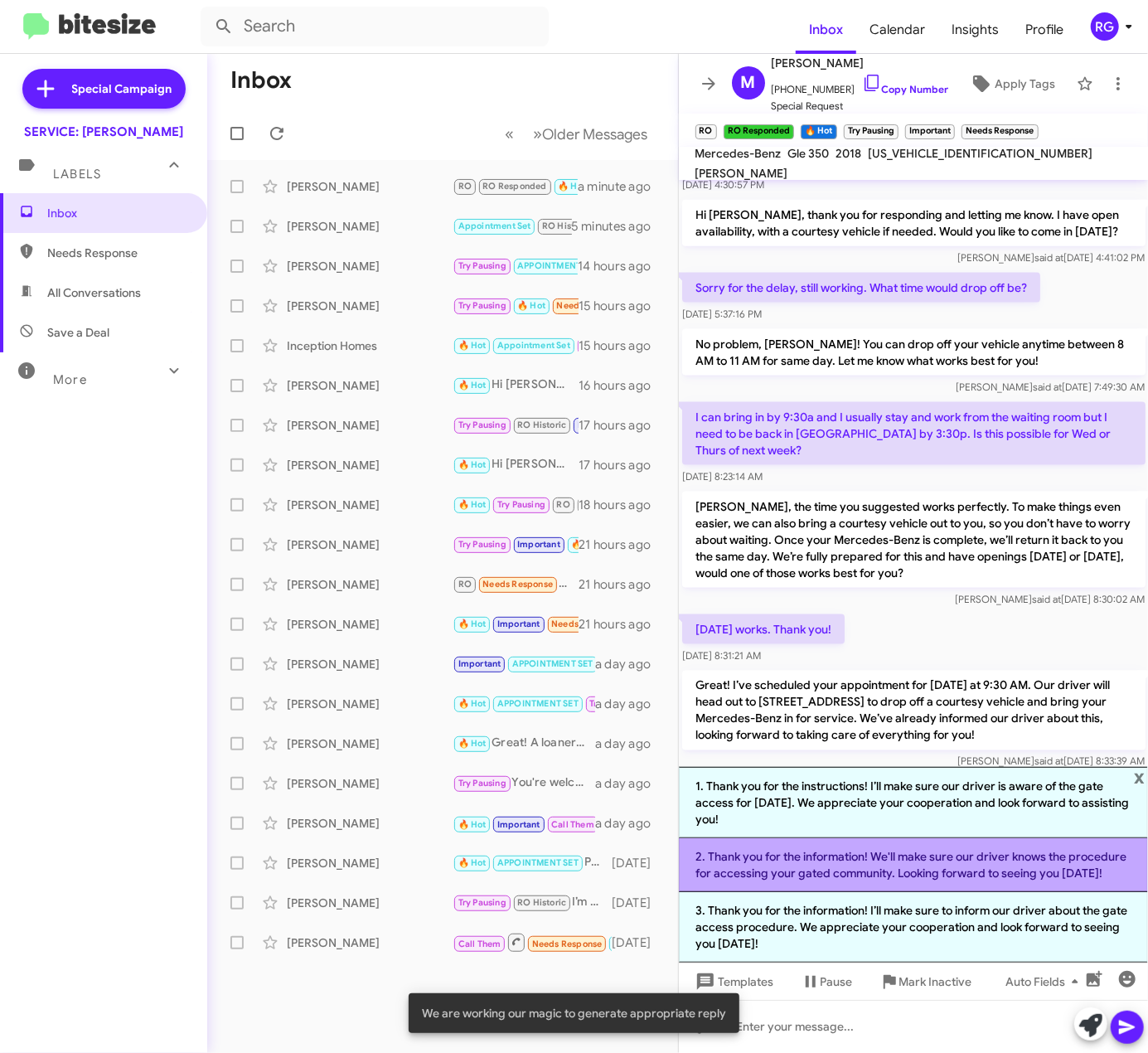
click at [979, 870] on li "2. Thank you for the information! We'll make sure our driver knows the procedur…" at bounding box center [913, 865] width 470 height 54
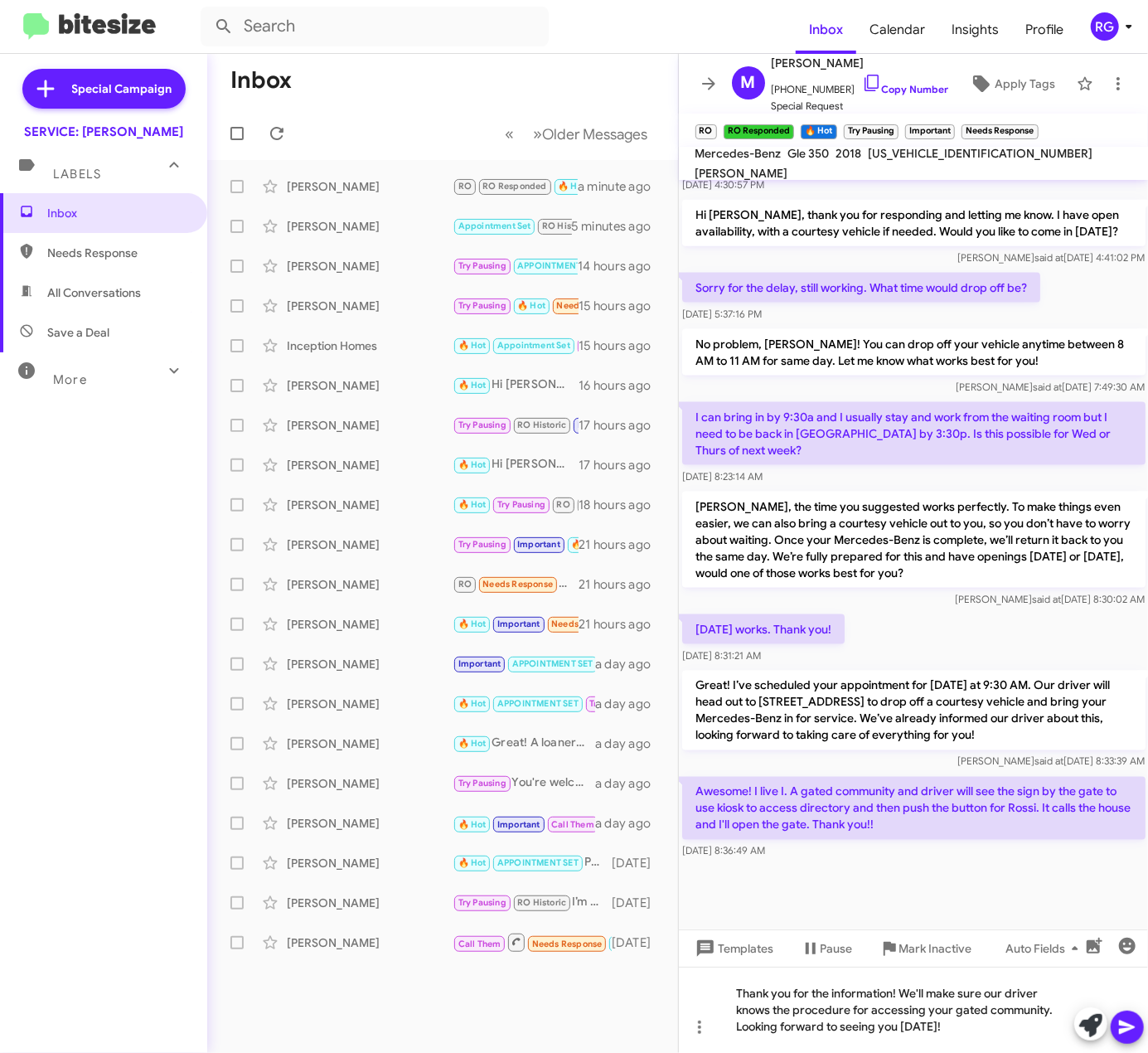
click at [1132, 1026] on icon at bounding box center [1127, 1027] width 16 height 14
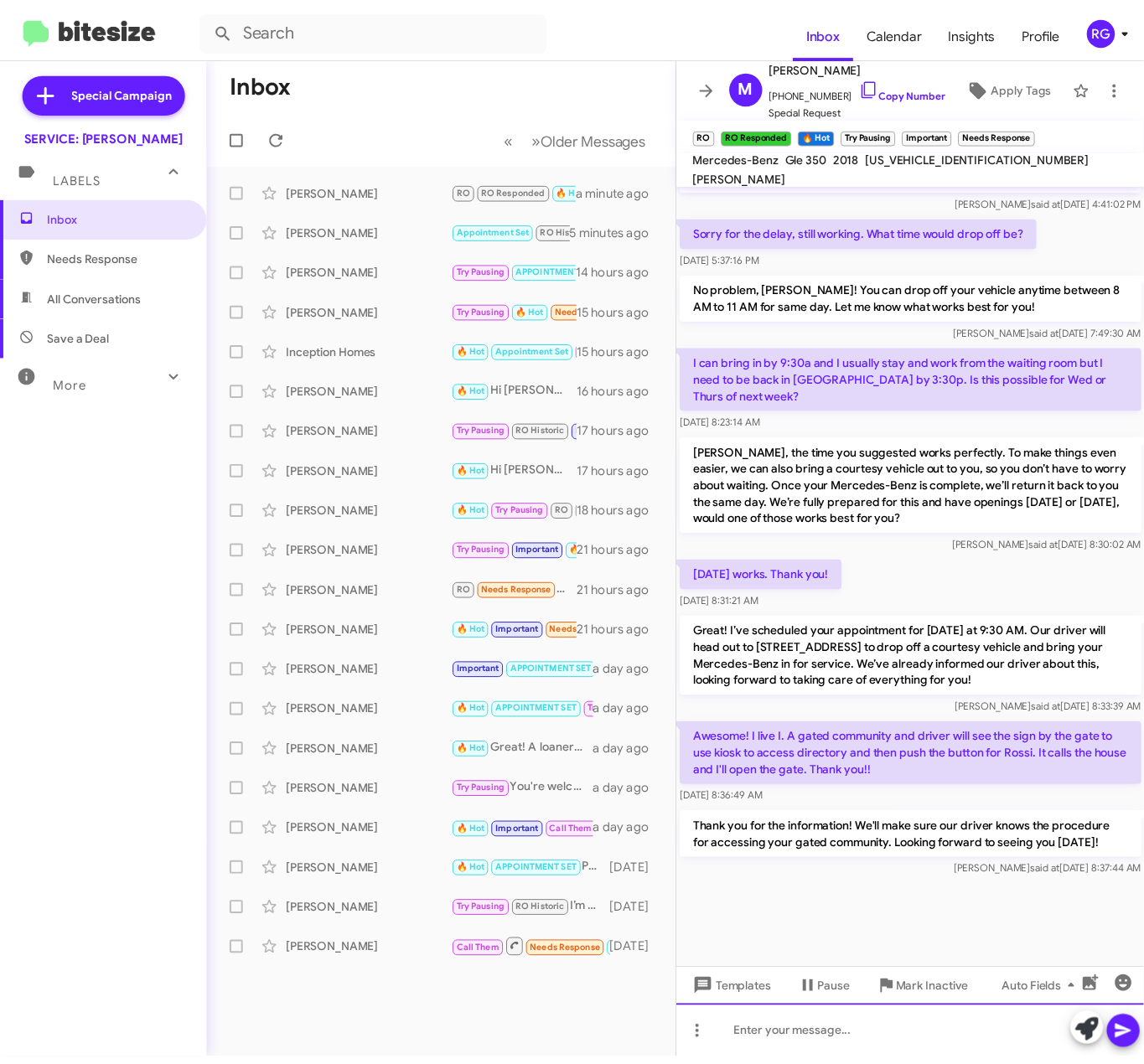
scroll to position [1331, 0]
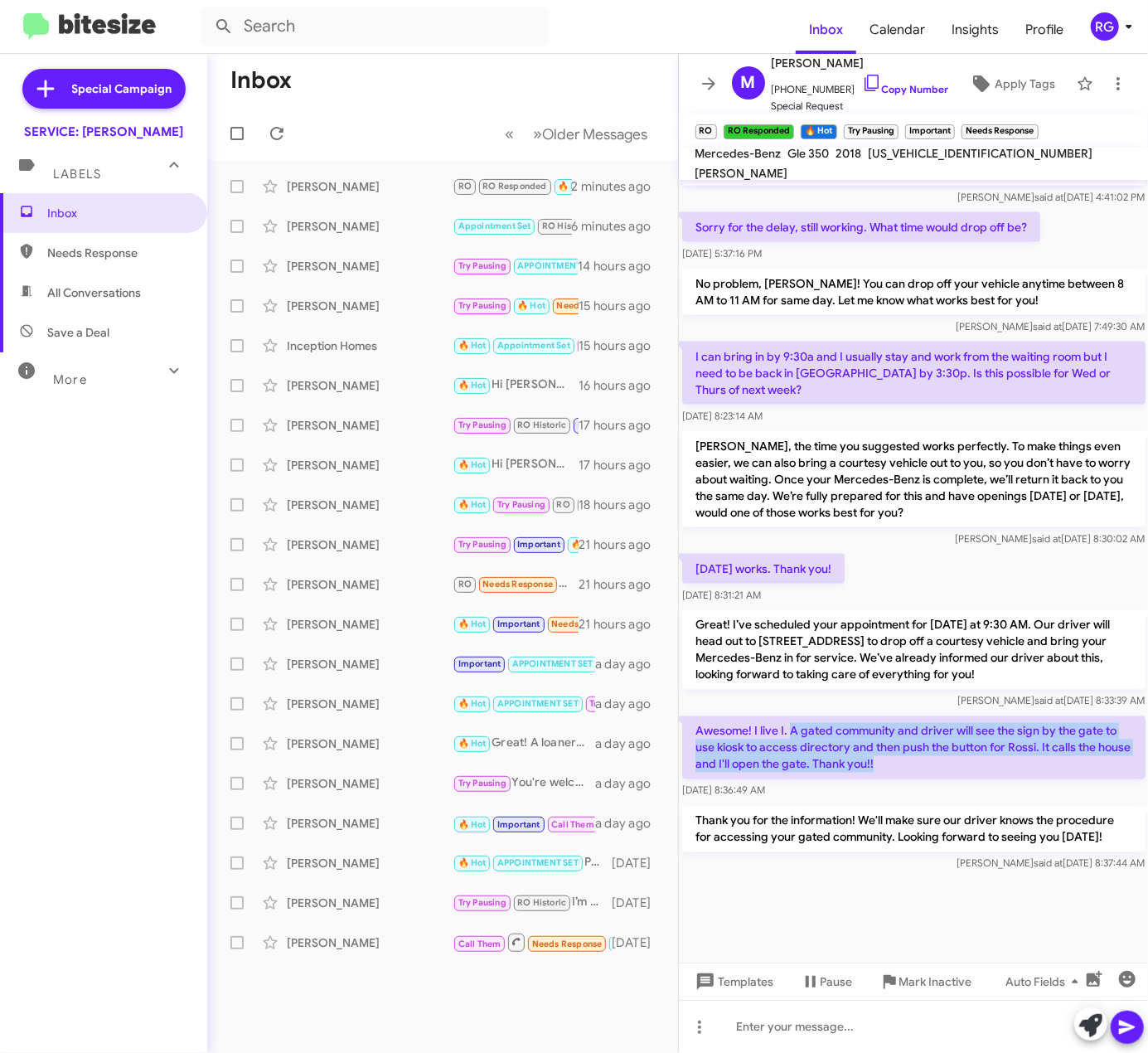
drag, startPoint x: 790, startPoint y: 713, endPoint x: 960, endPoint y: 751, distance: 174.2
click at [960, 751] on p "Awesome! I live I. A gated community and driver will see the sign by the gate t…" at bounding box center [914, 748] width 464 height 63
copy p "A gated community and driver will see the sign by the gate to use kiosk to acce…"
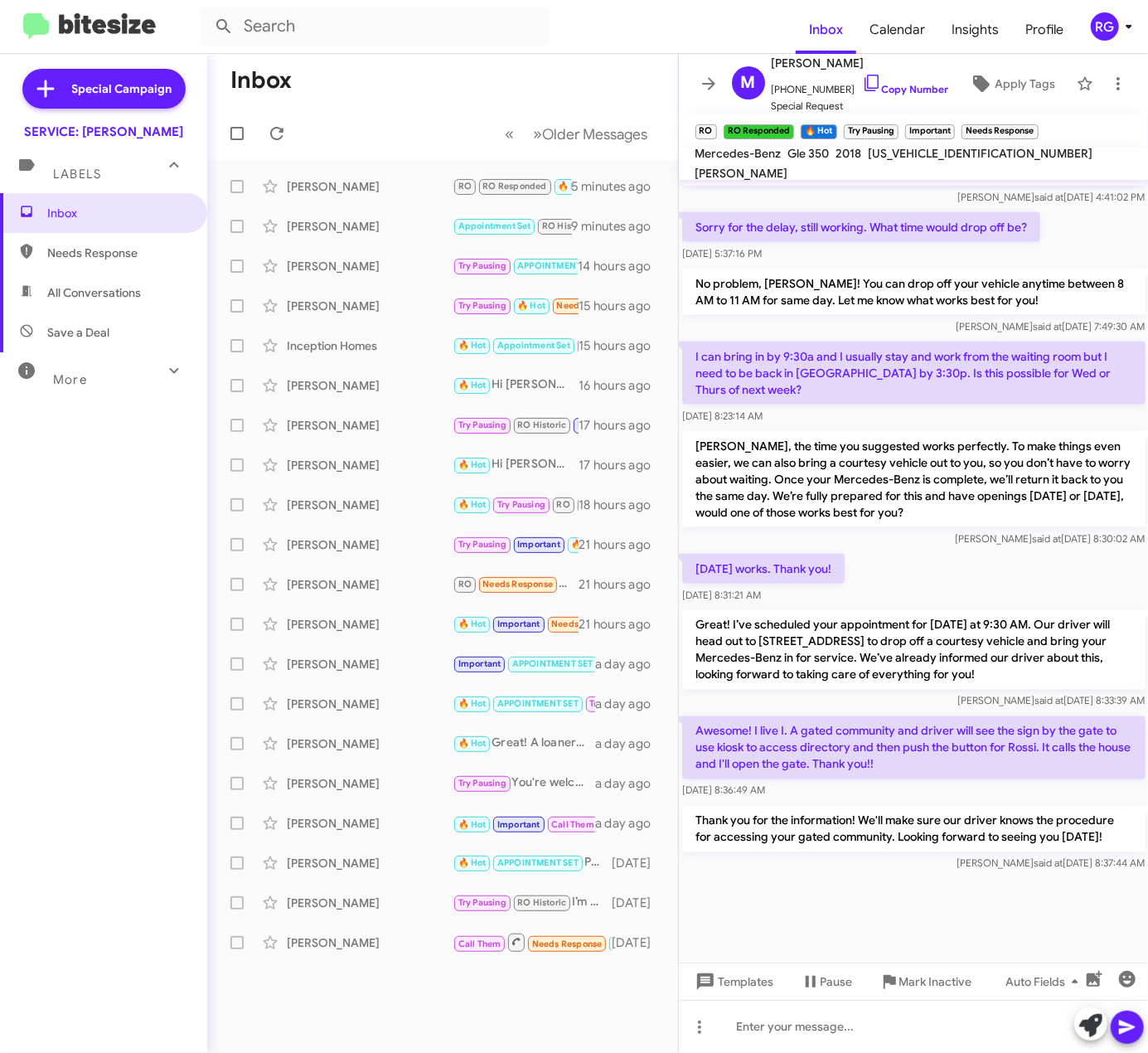
drag, startPoint x: 98, startPoint y: 485, endPoint x: 94, endPoint y: 494, distance: 9.8
click at [98, 488] on div "Inbox Needs Response All Conversations Save a Deal More Important 🔥 Hot Appoint…" at bounding box center [104, 510] width 207 height 632
click at [995, 92] on span "Apply Tags" at bounding box center [1025, 83] width 60 height 30
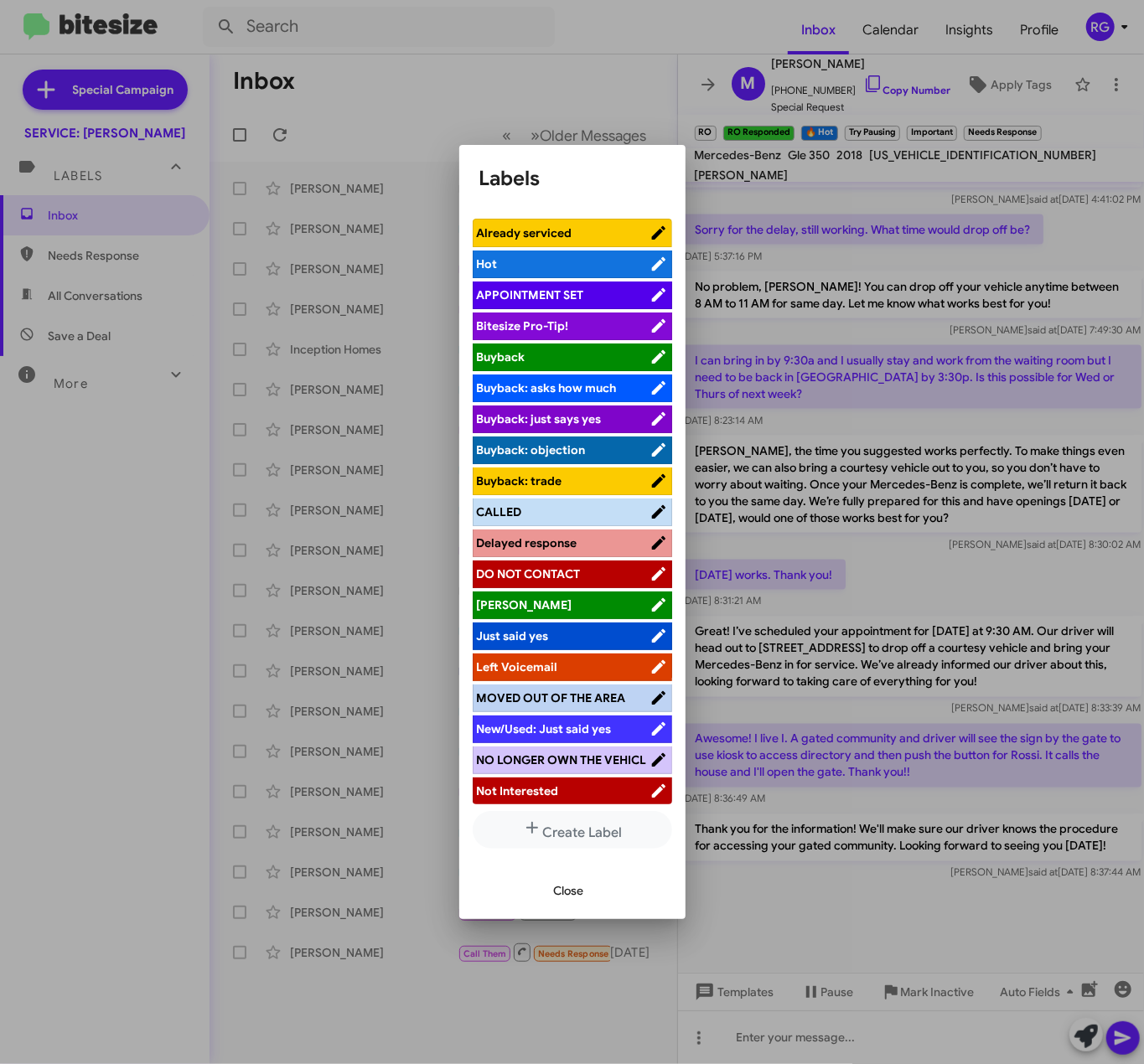
click at [528, 302] on span "APPOINTMENT SET" at bounding box center [531, 294] width 107 height 15
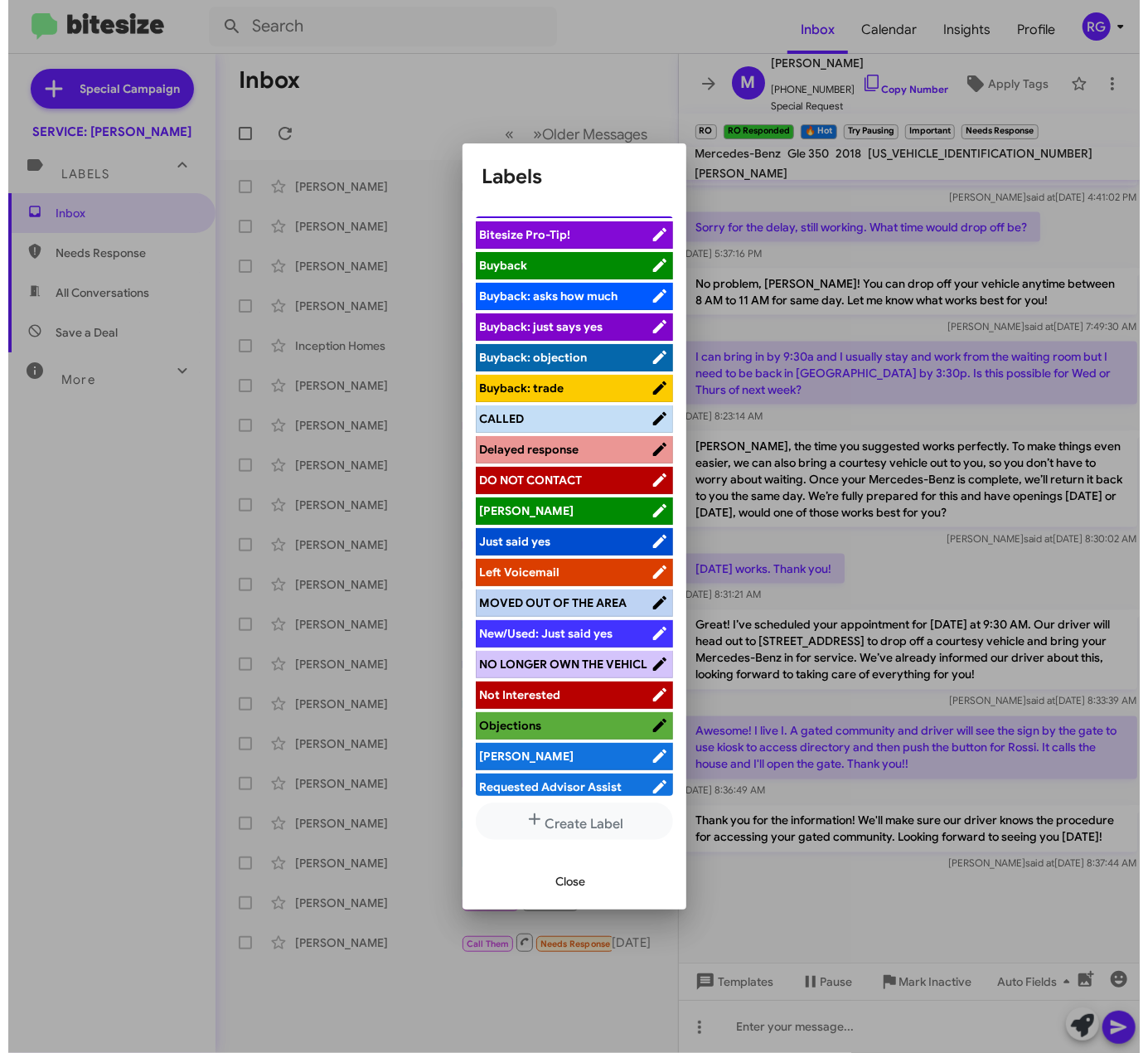
scroll to position [209, 0]
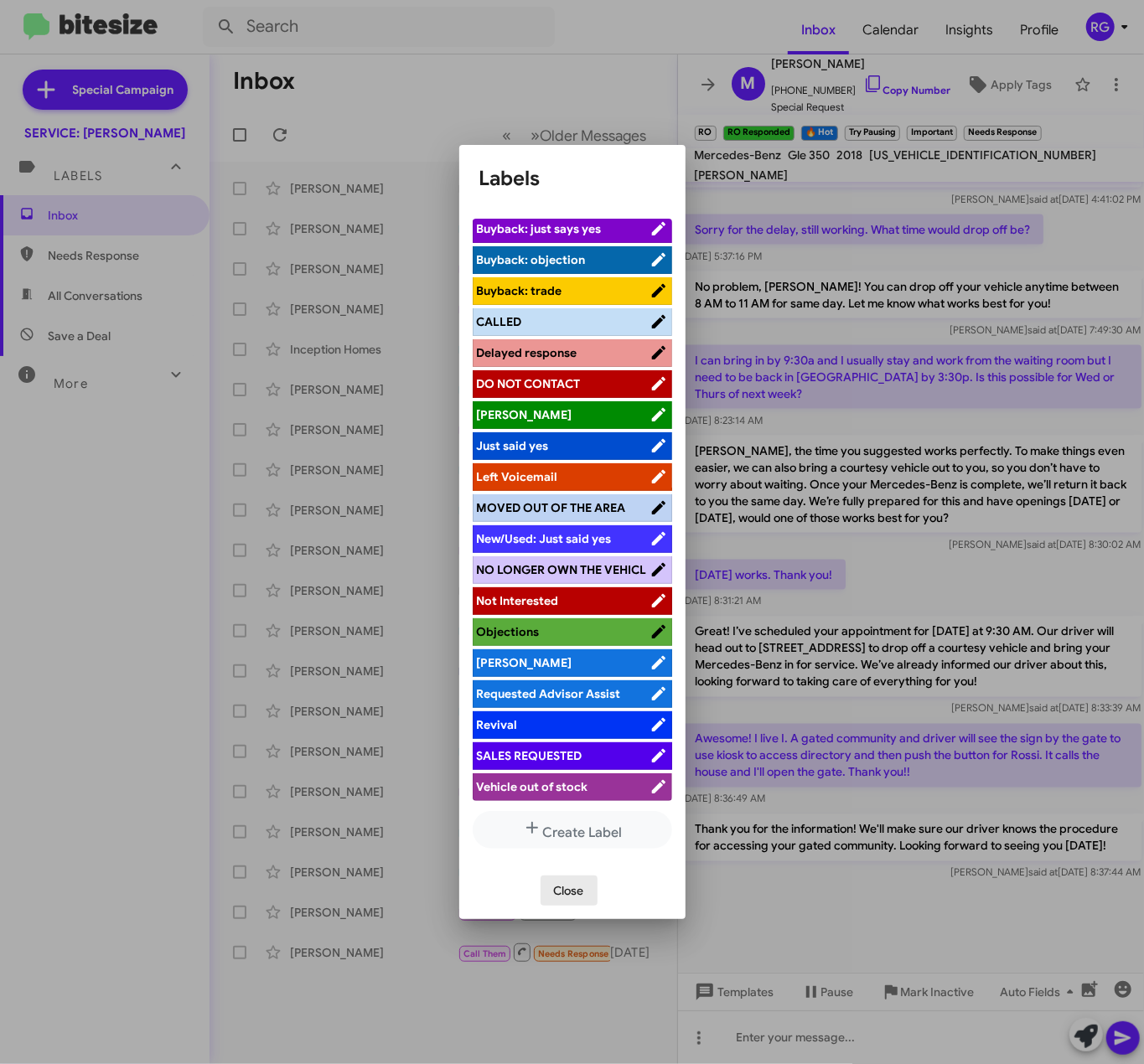
click at [567, 892] on span "Close" at bounding box center [569, 891] width 31 height 31
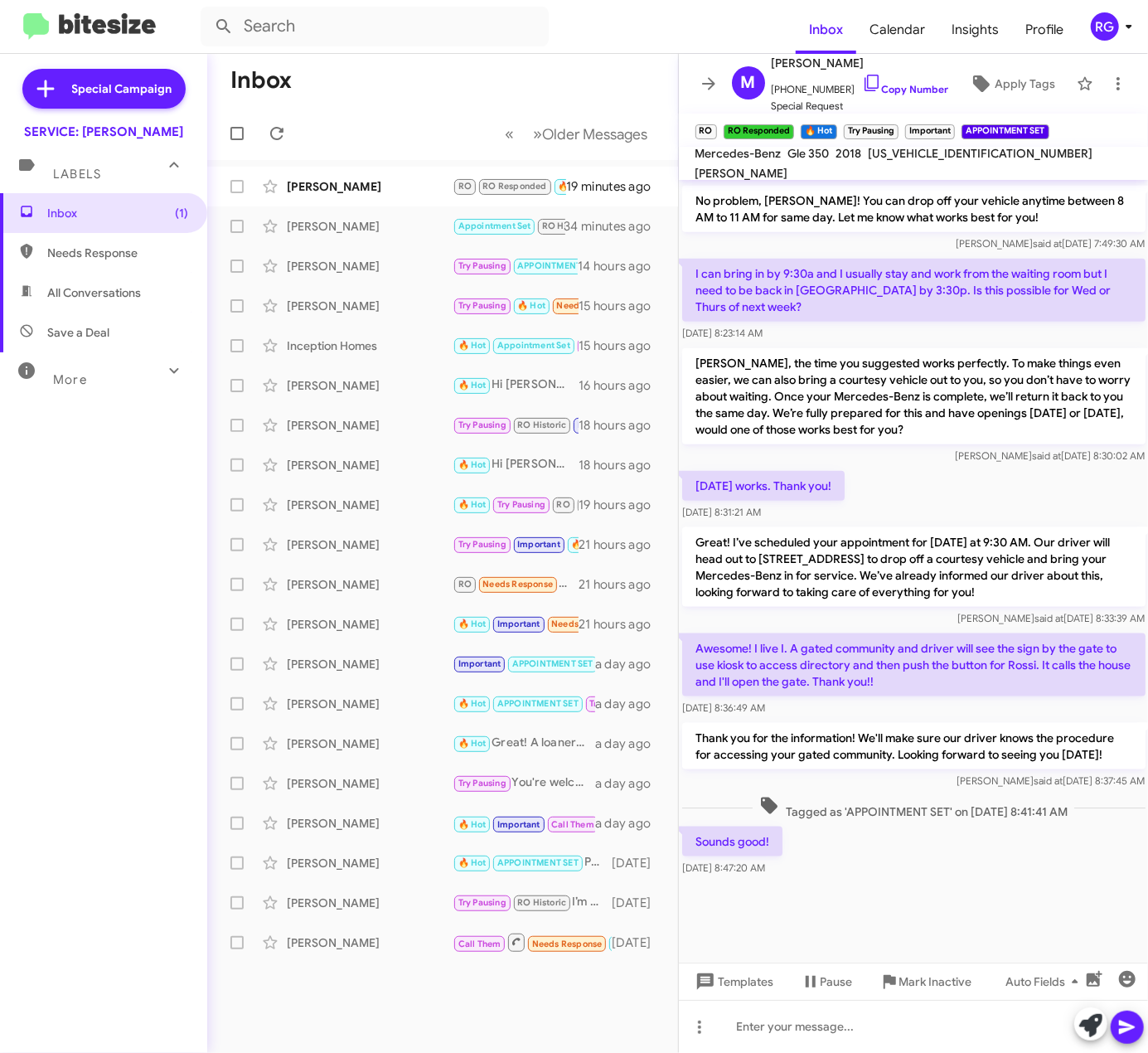
scroll to position [982, 0]
drag, startPoint x: 221, startPoint y: 310, endPoint x: 86, endPoint y: 489, distance: 224.2
click at [86, 489] on div "Inbox (1) Needs Response All Conversations Save a Deal More Important 🔥 Hot App…" at bounding box center [104, 510] width 207 height 632
